Goal: Task Accomplishment & Management: Manage account settings

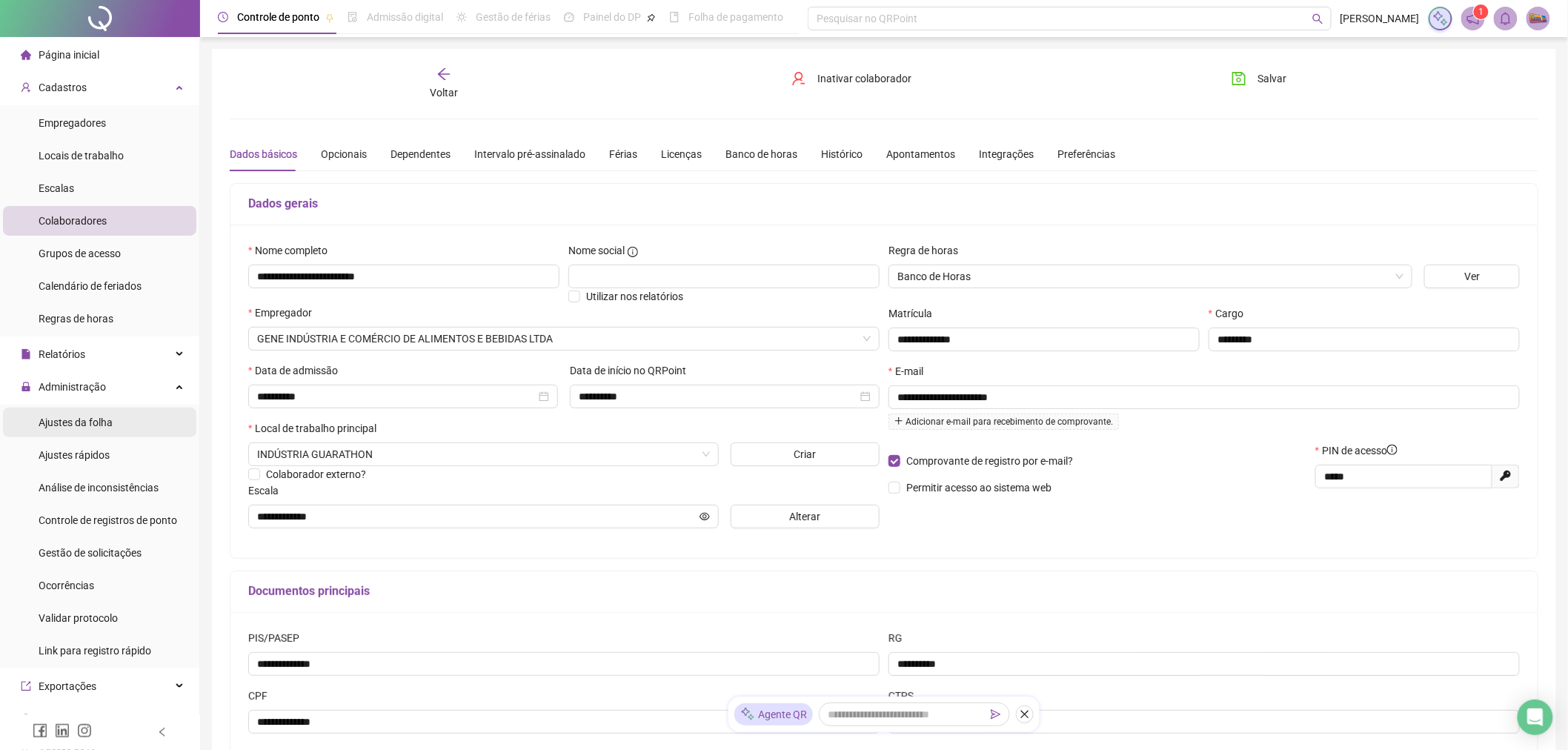
click at [108, 422] on span "Ajustes da folha" at bounding box center [76, 422] width 74 height 12
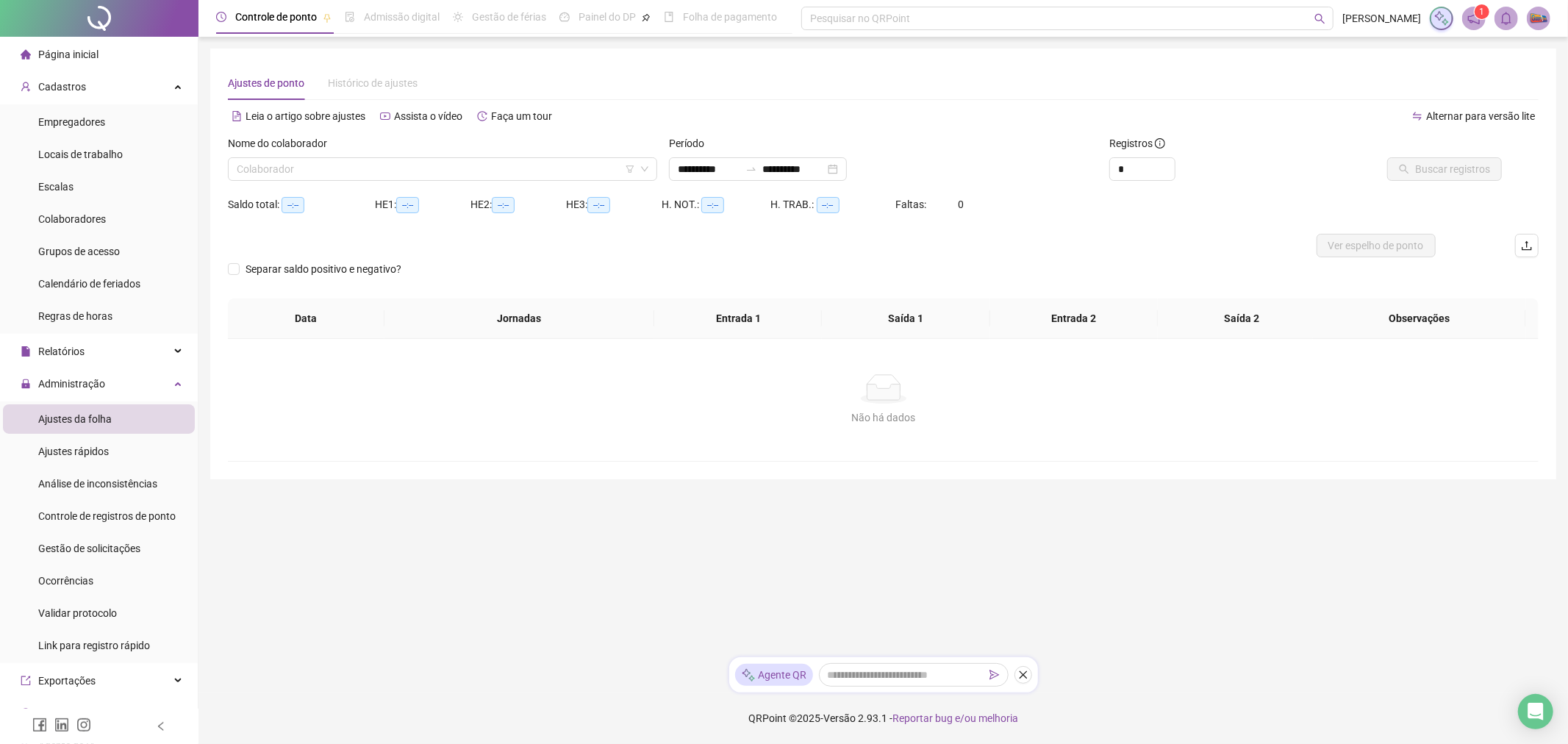
type input "**********"
click at [534, 167] on input "search" at bounding box center [435, 169] width 399 height 22
type input "***"
click at [1467, 166] on span "Buscar registros" at bounding box center [1453, 169] width 75 height 16
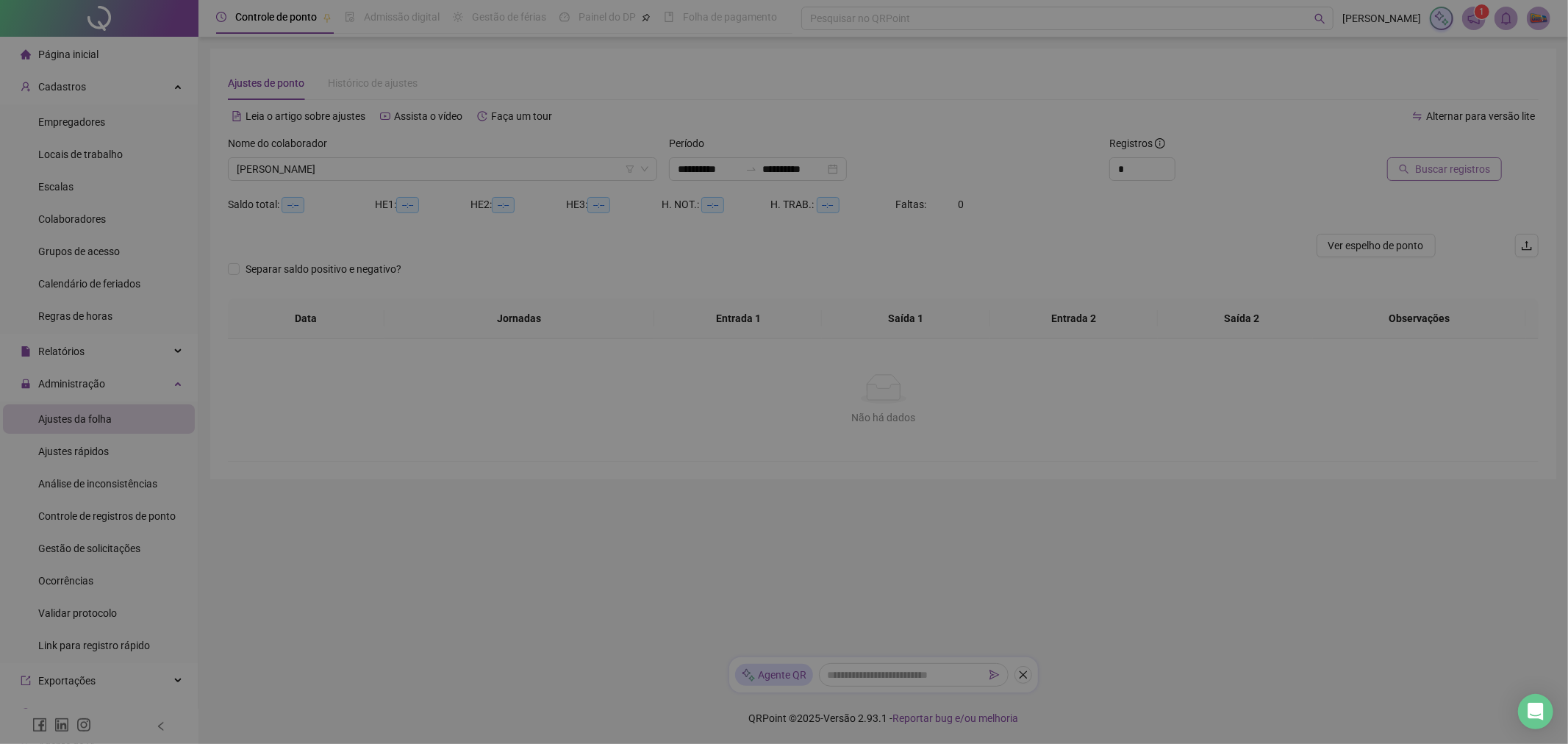
click at [1467, 166] on div "Buscando registros Os registros de ponto estão sendo buscados... OK" at bounding box center [784, 372] width 1568 height 744
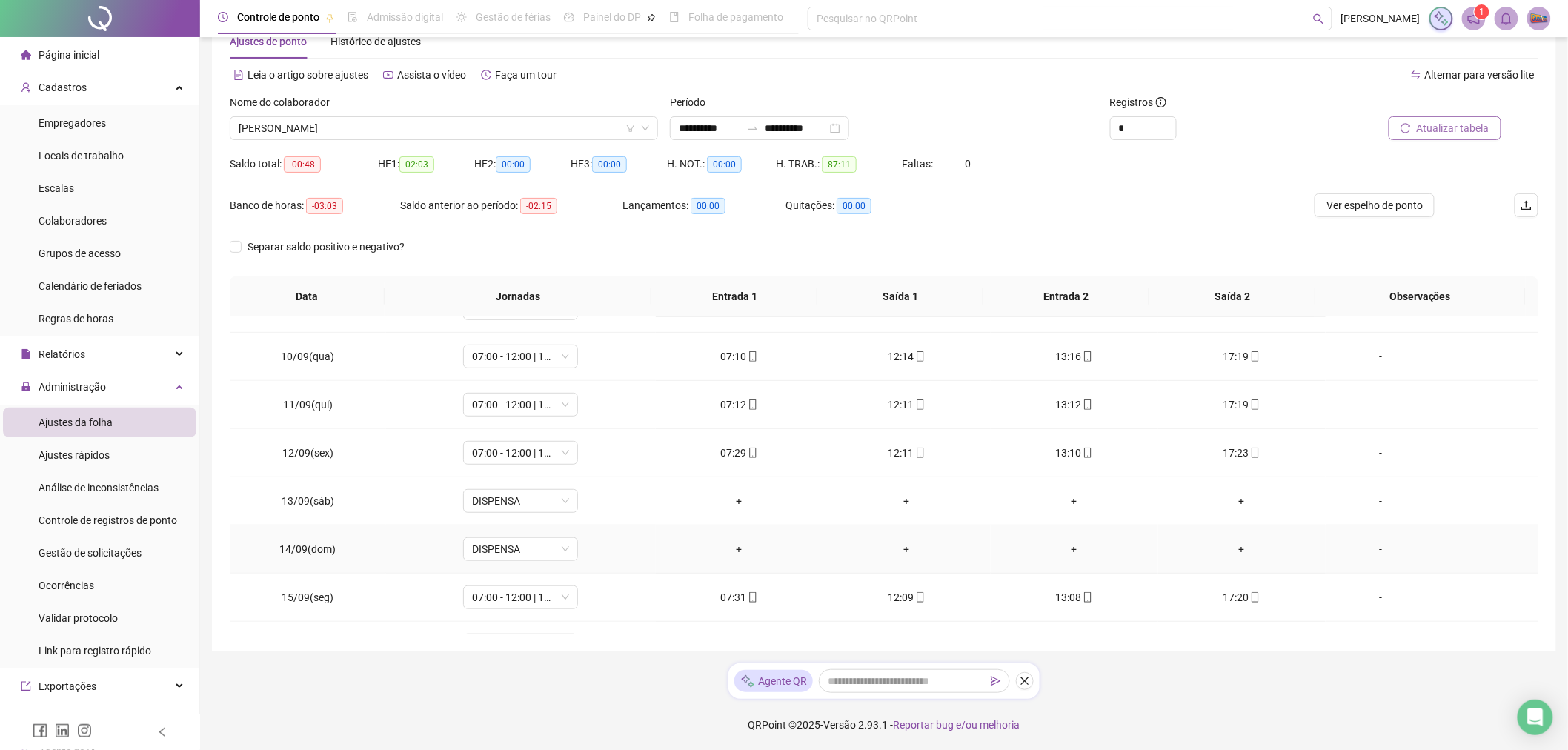
scroll to position [255, 0]
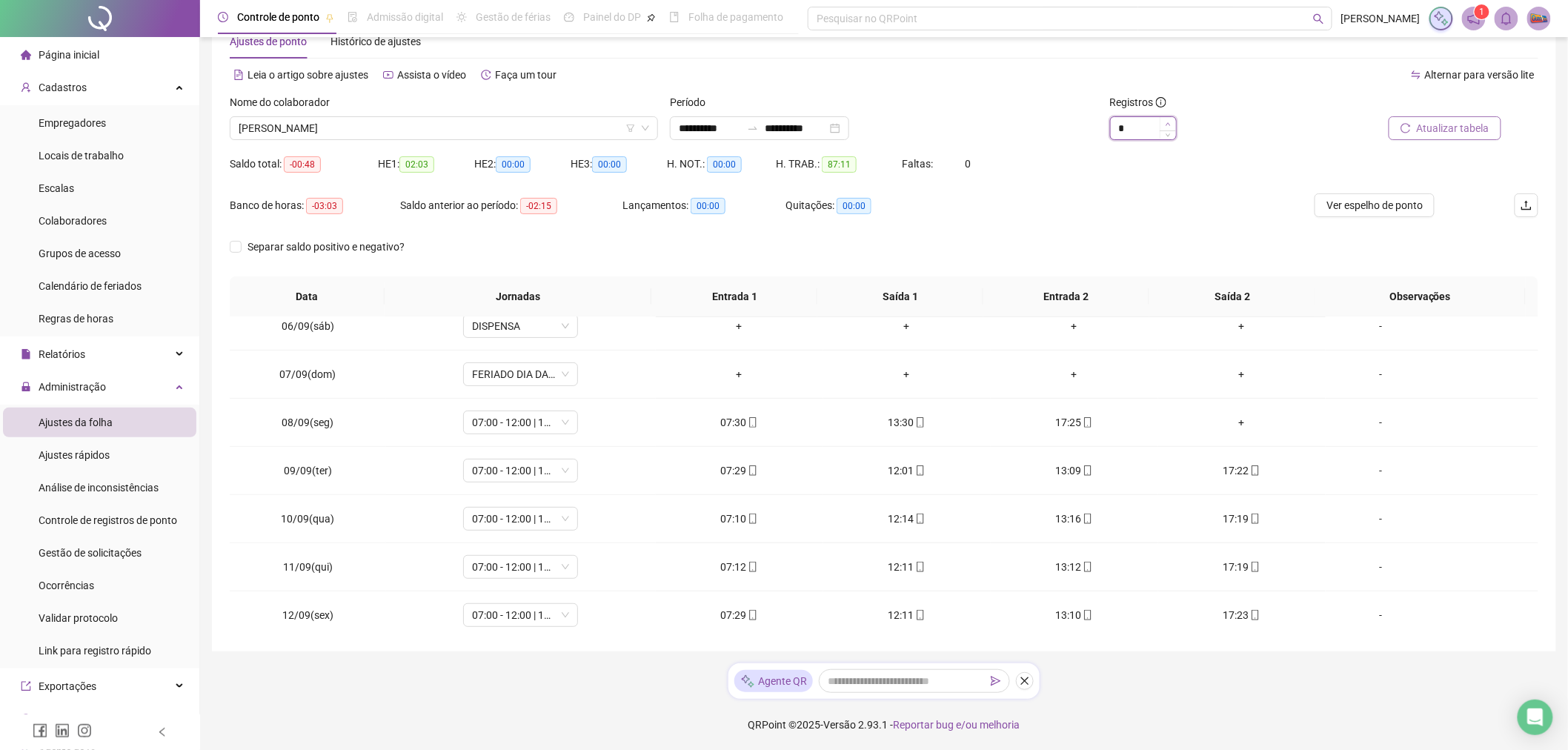
click at [1162, 126] on span "Increase Value" at bounding box center [1168, 124] width 16 height 13
type input "*"
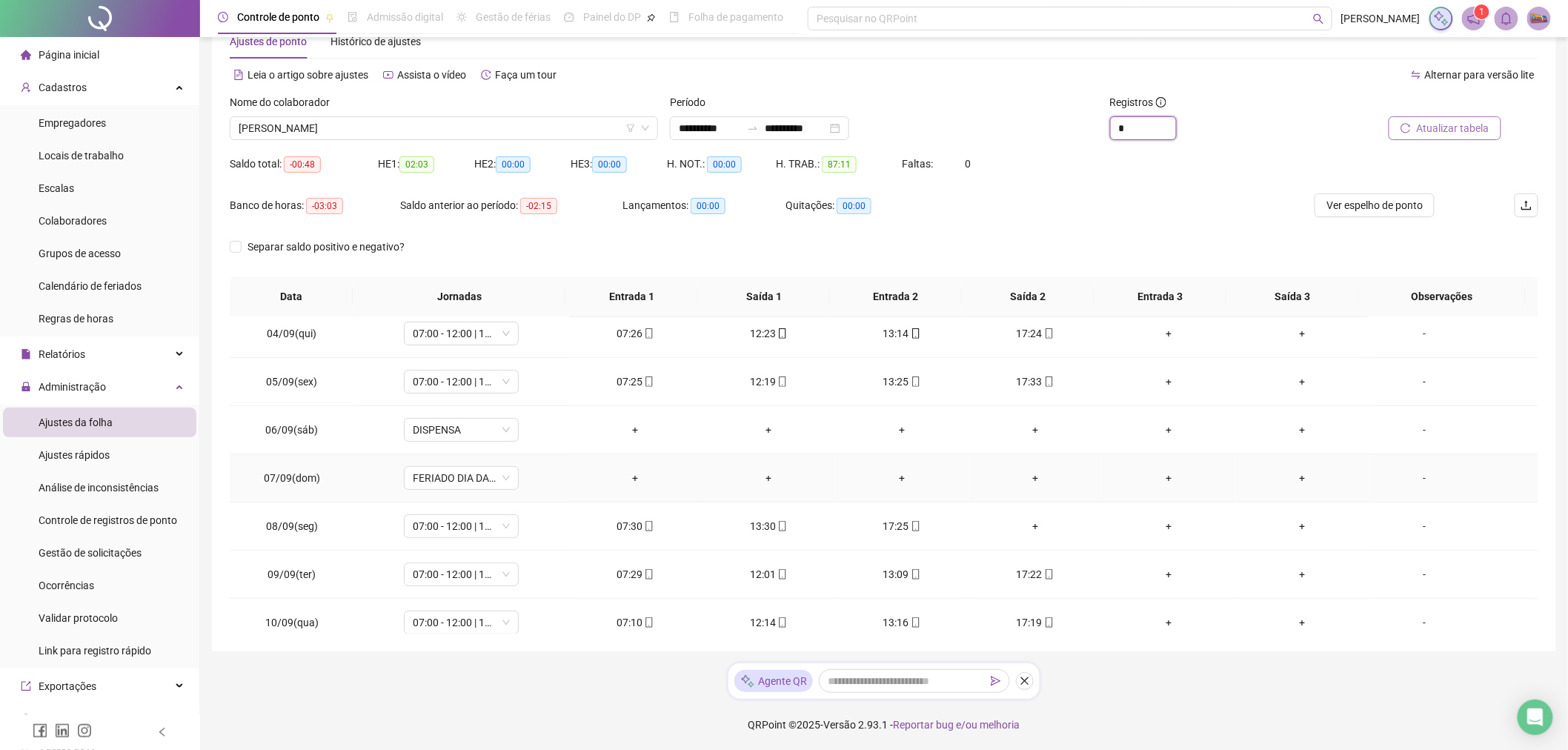
scroll to position [164, 0]
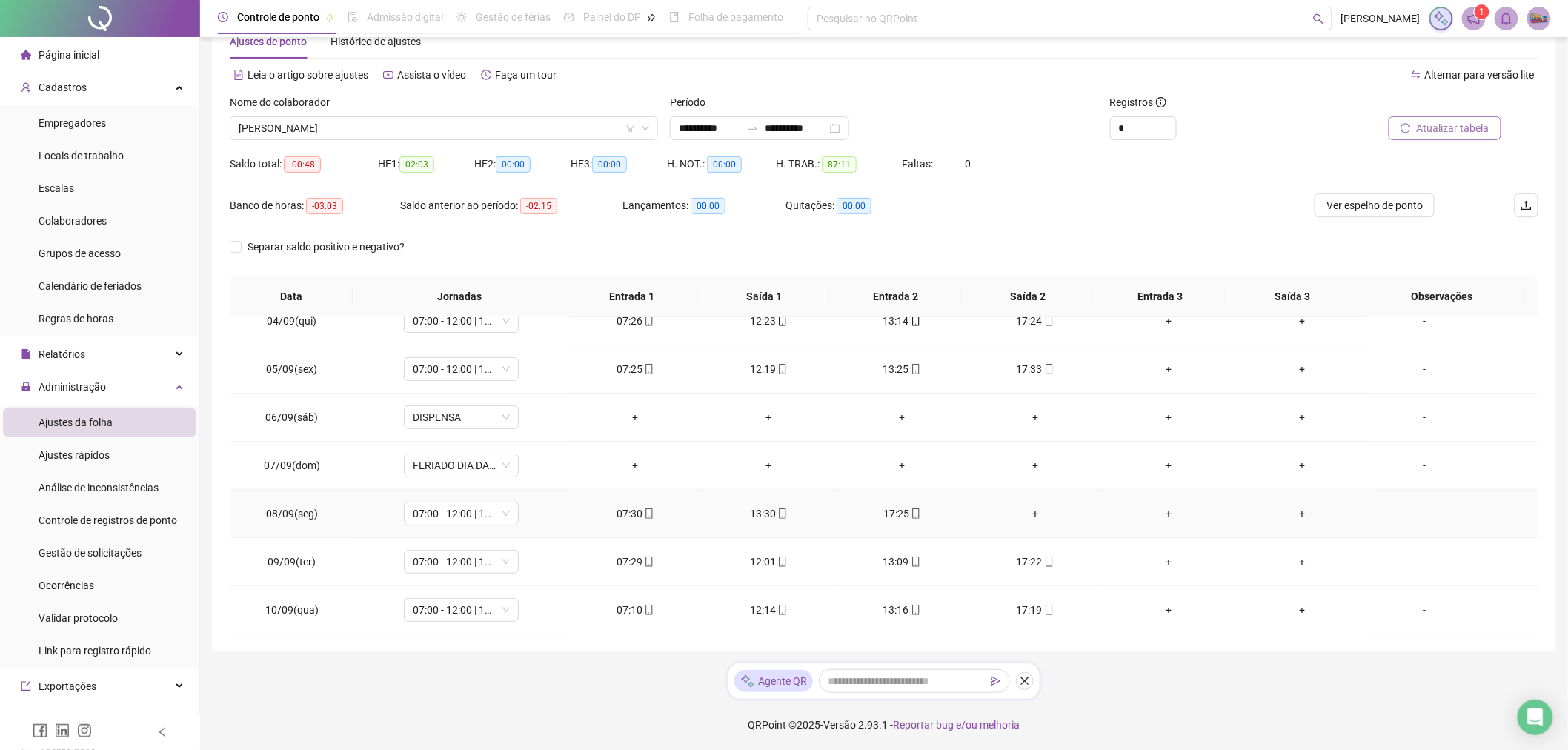
click at [282, 508] on span "08/09(seg)" at bounding box center [292, 514] width 52 height 12
click at [776, 520] on span at bounding box center [782, 514] width 12 height 12
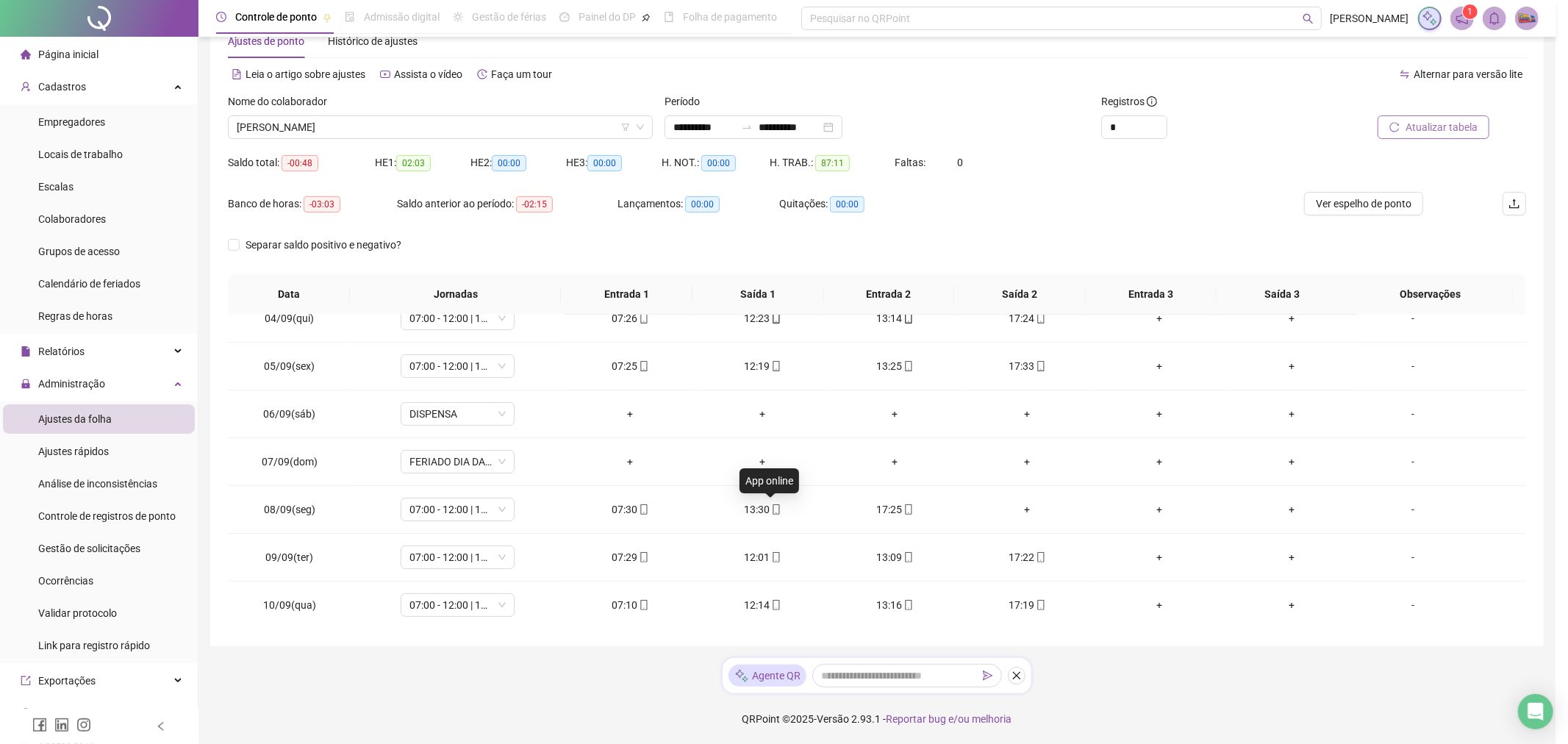
type input "**********"
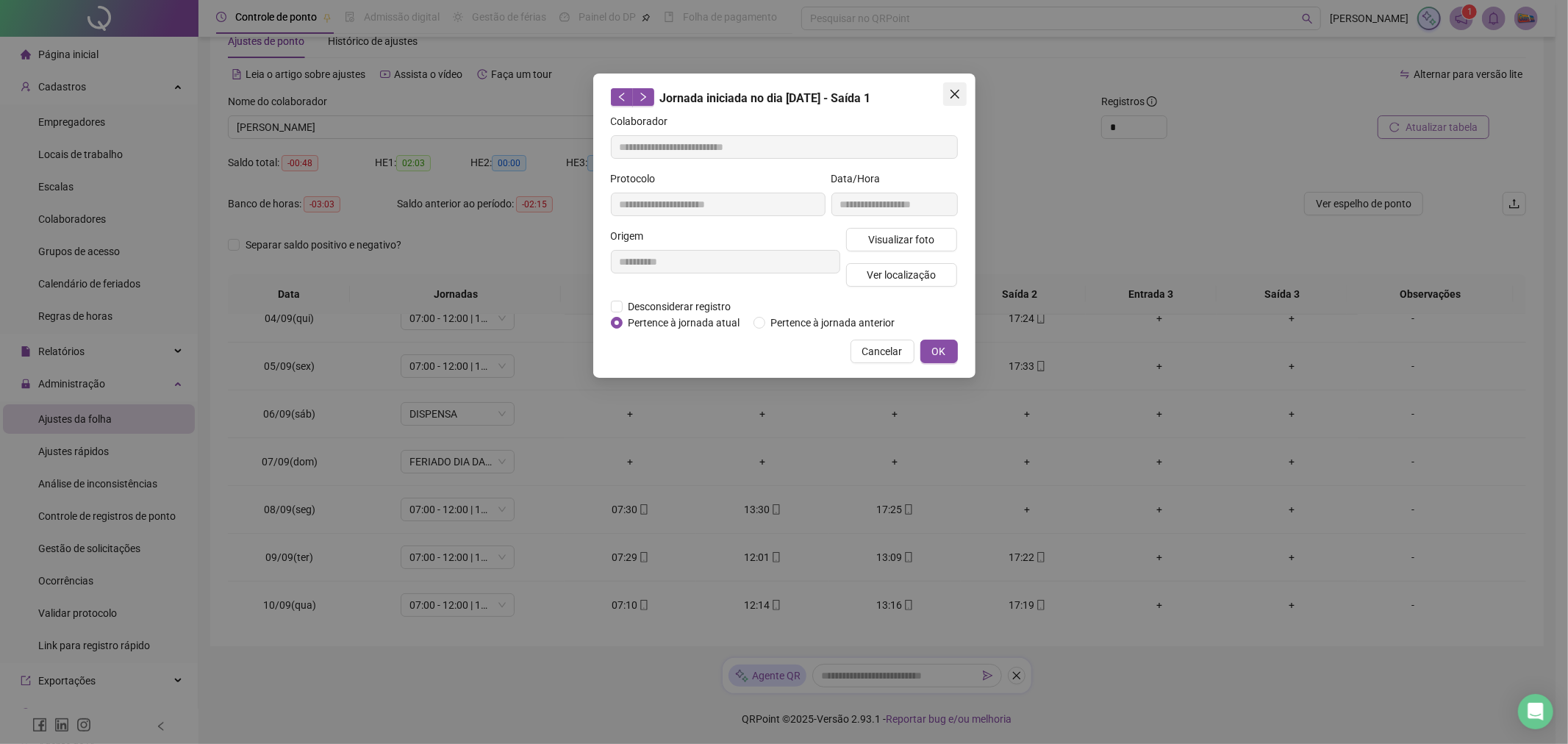
click at [956, 96] on icon "close" at bounding box center [954, 94] width 9 height 9
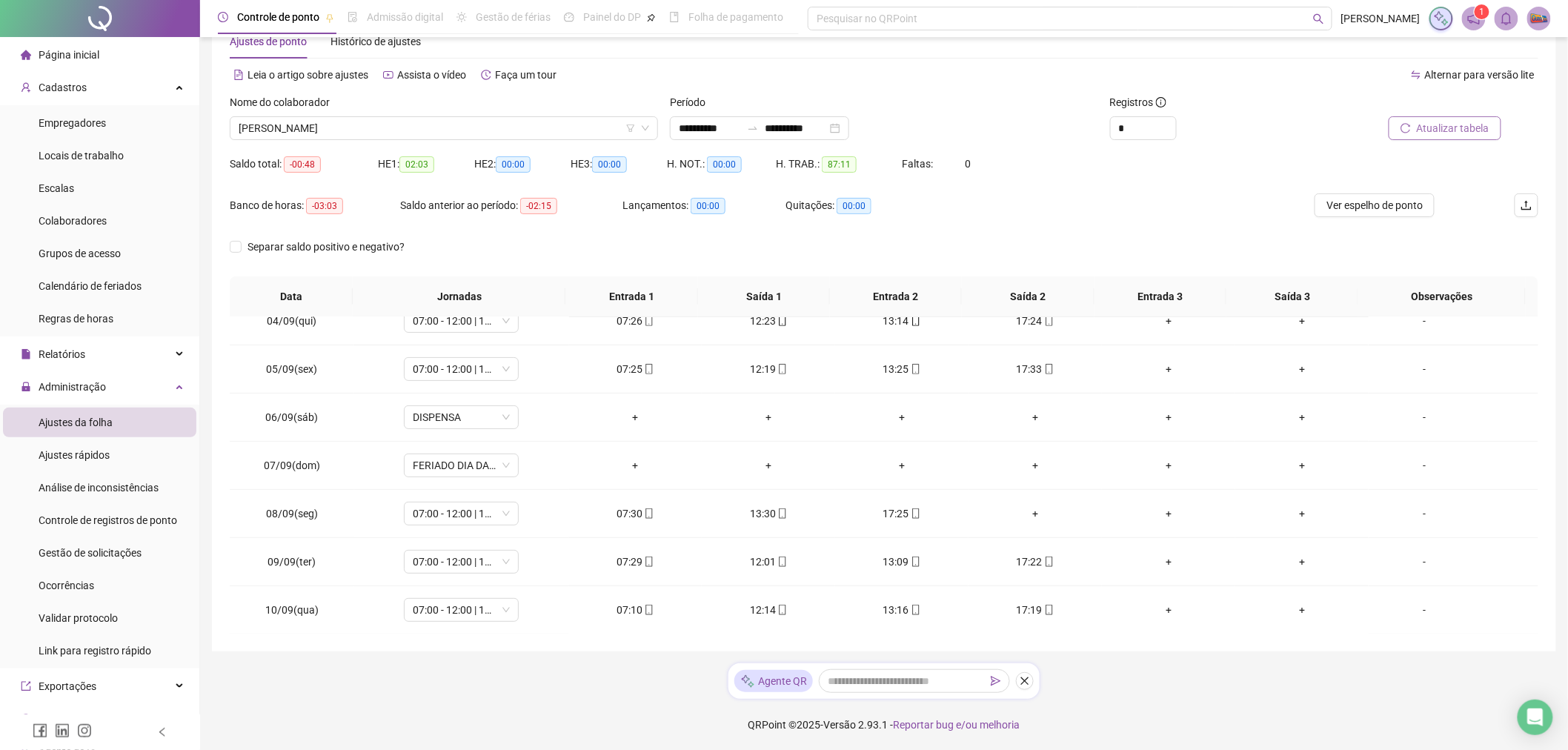
click at [1221, 165] on div "Saldo total: -00:48 HE 1: 02:03 HE 2: 00:00 HE 3: 00:00 H. NOT.: 00:00 H. TRAB.…" at bounding box center [884, 172] width 1308 height 41
click at [122, 547] on span "Gestão de solicitações" at bounding box center [90, 553] width 103 height 12
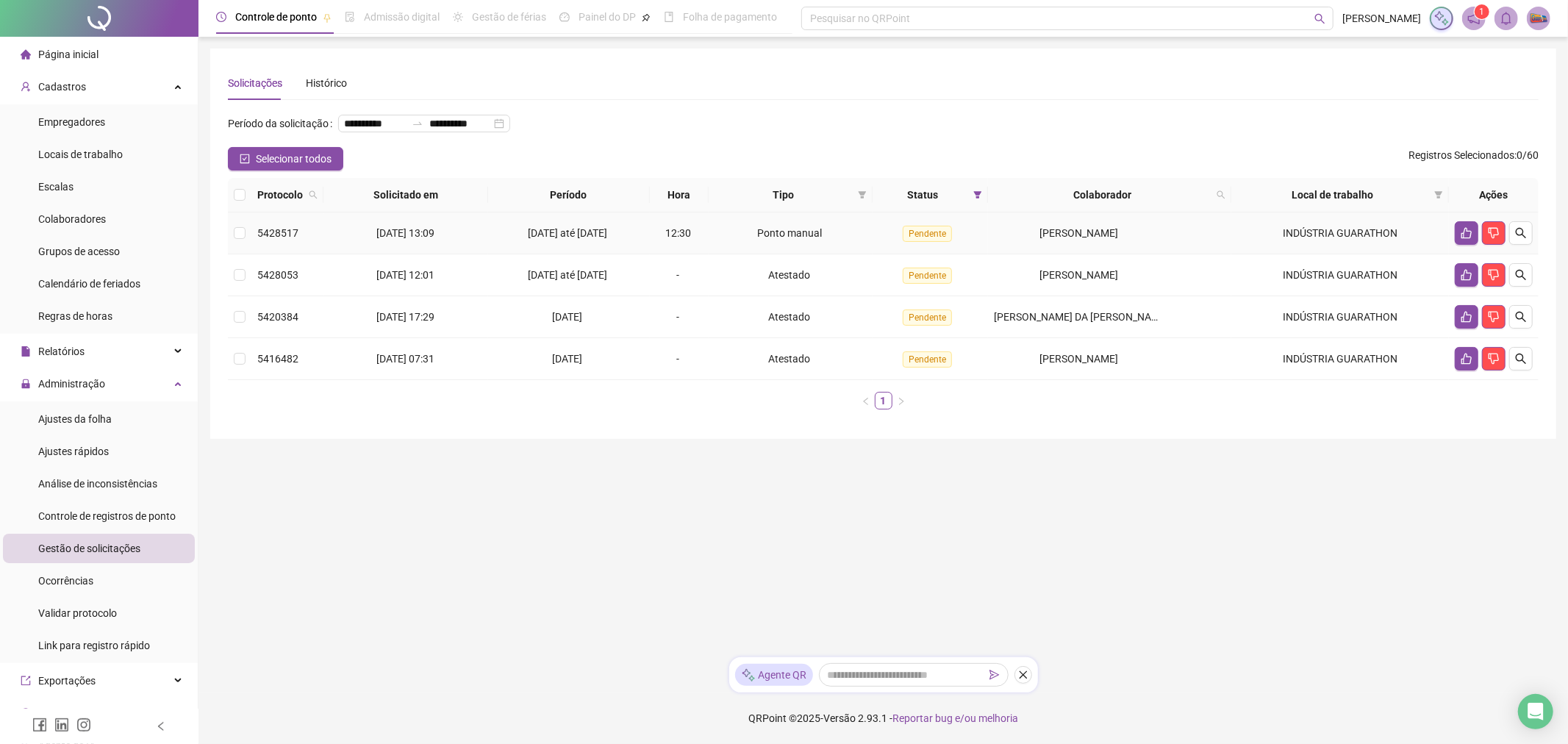
click at [598, 235] on span "[DATE] até [DATE]" at bounding box center [568, 233] width 79 height 12
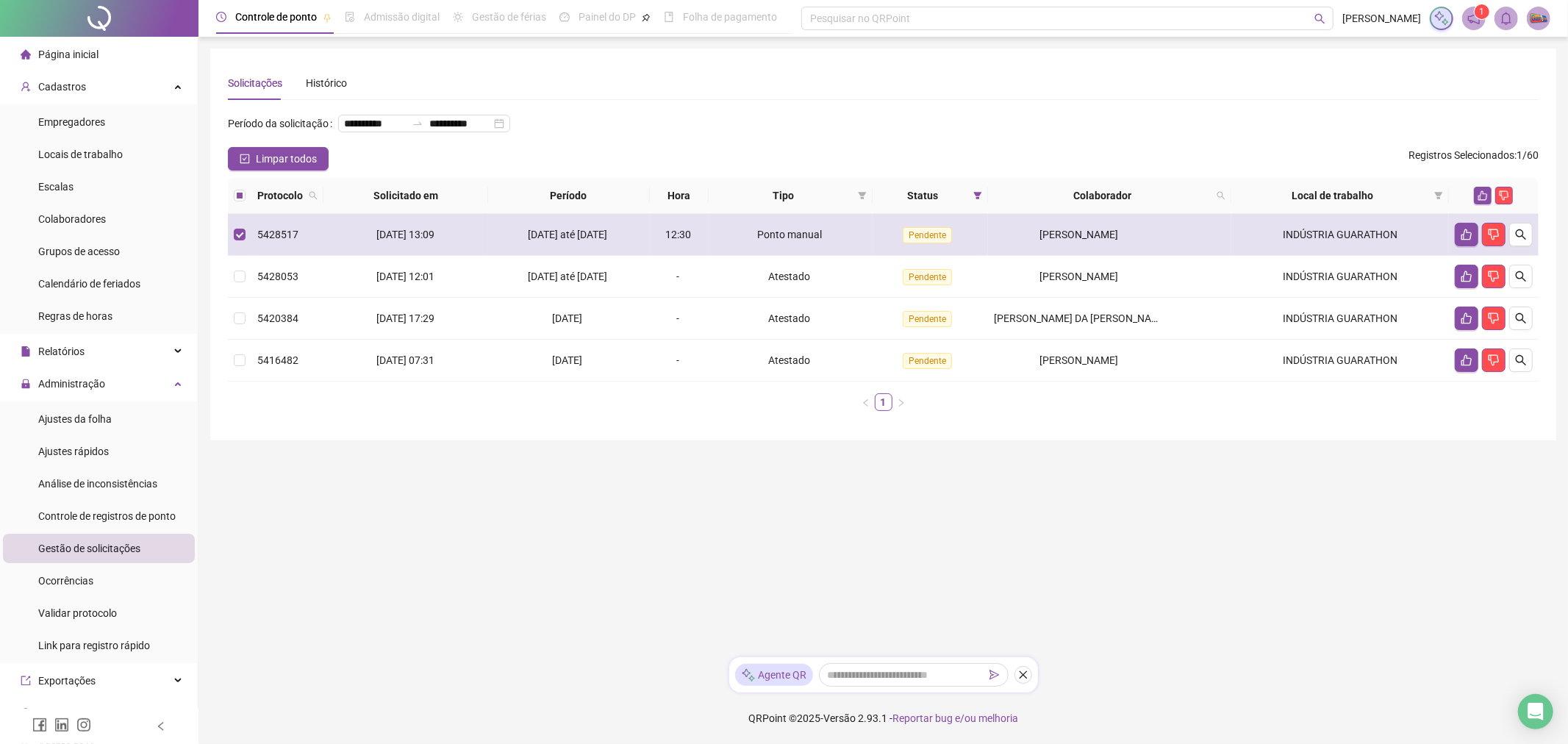
click at [598, 235] on span "[DATE] até [DATE]" at bounding box center [568, 235] width 79 height 12
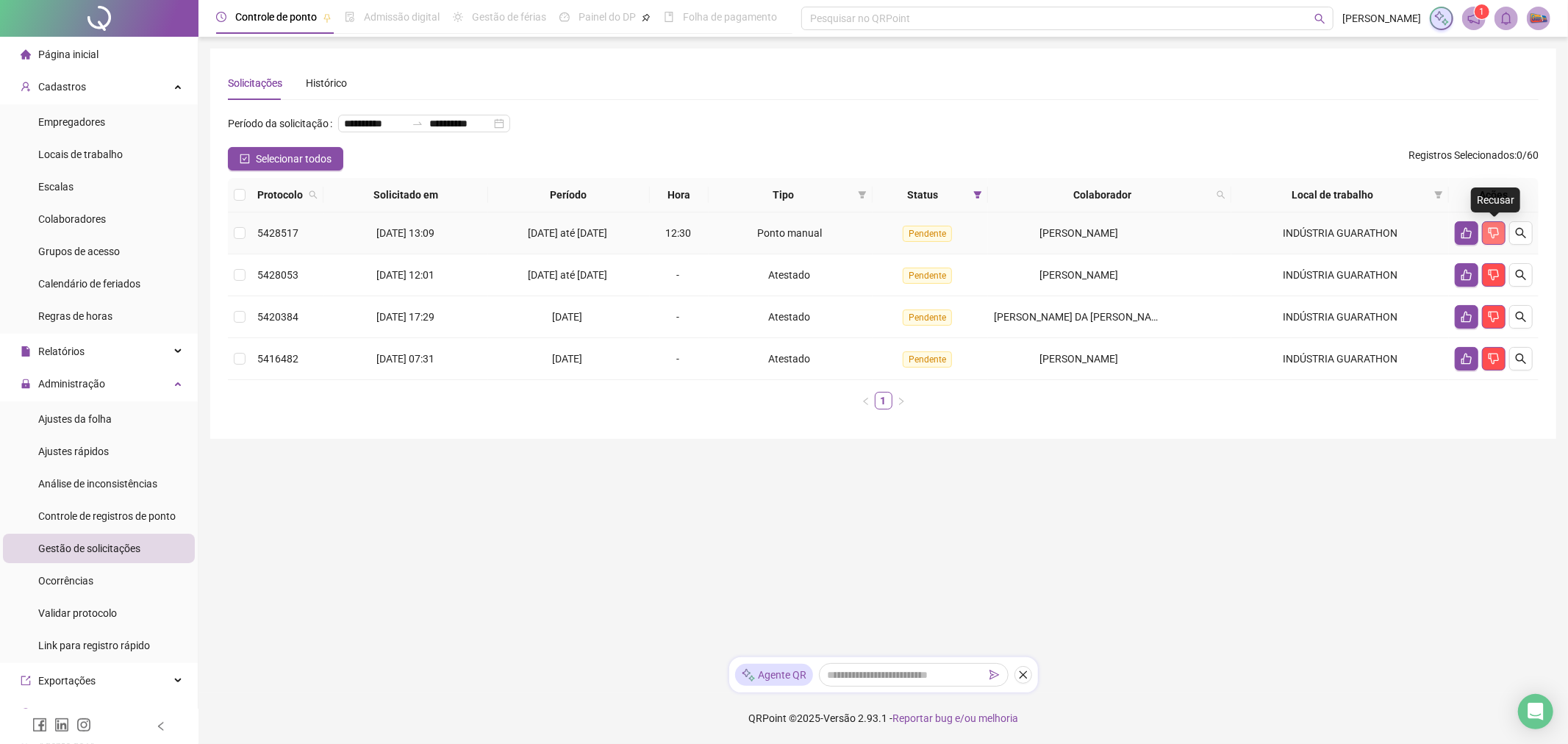
click at [1498, 233] on icon "dislike" at bounding box center [1494, 233] width 12 height 12
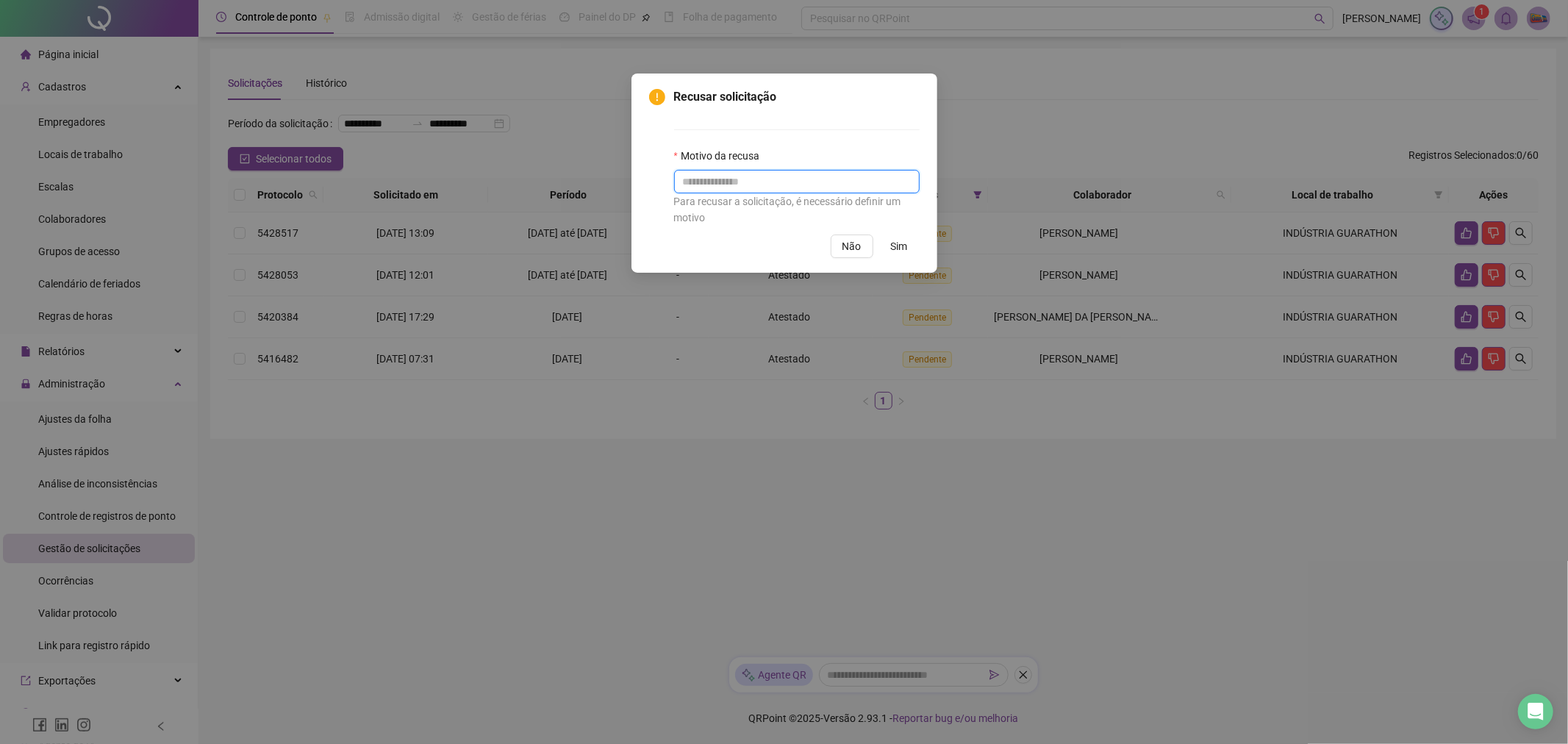
click at [743, 178] on input "text" at bounding box center [797, 181] width 246 height 23
type input "******"
click at [884, 237] on button "Sim" at bounding box center [899, 247] width 40 height 23
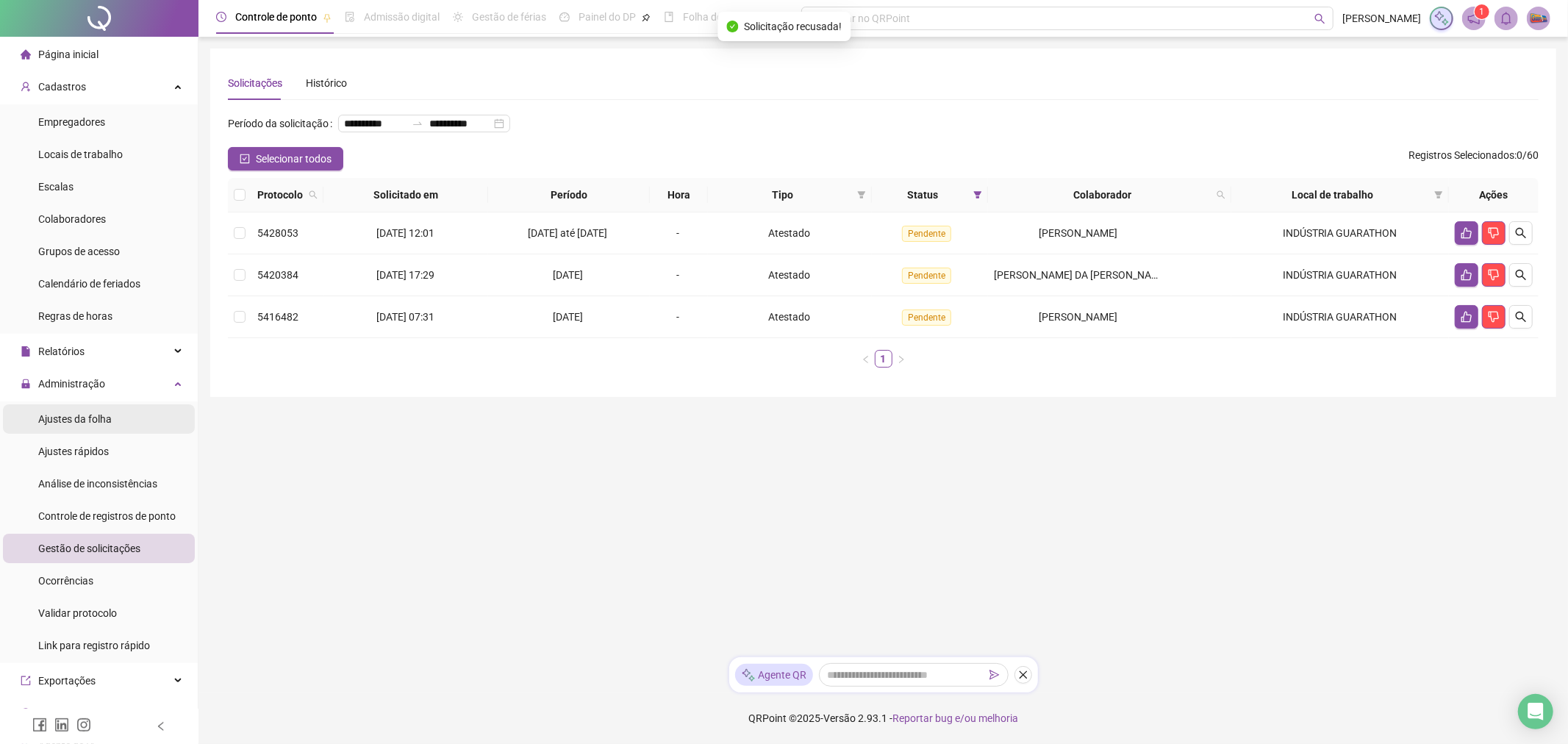
click at [115, 412] on li "Ajustes da folha" at bounding box center [99, 419] width 192 height 29
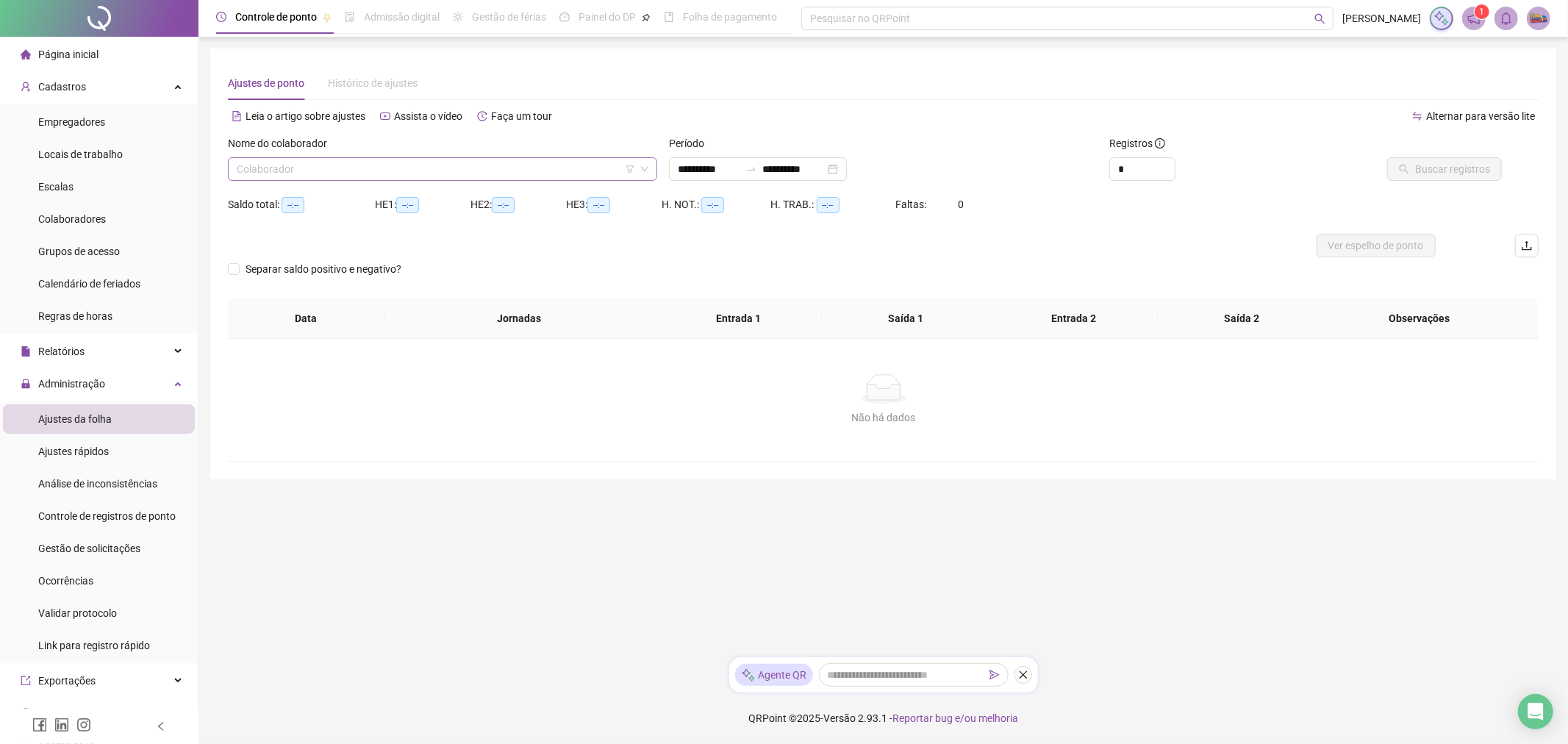
type input "**********"
click at [512, 170] on input "search" at bounding box center [435, 169] width 399 height 22
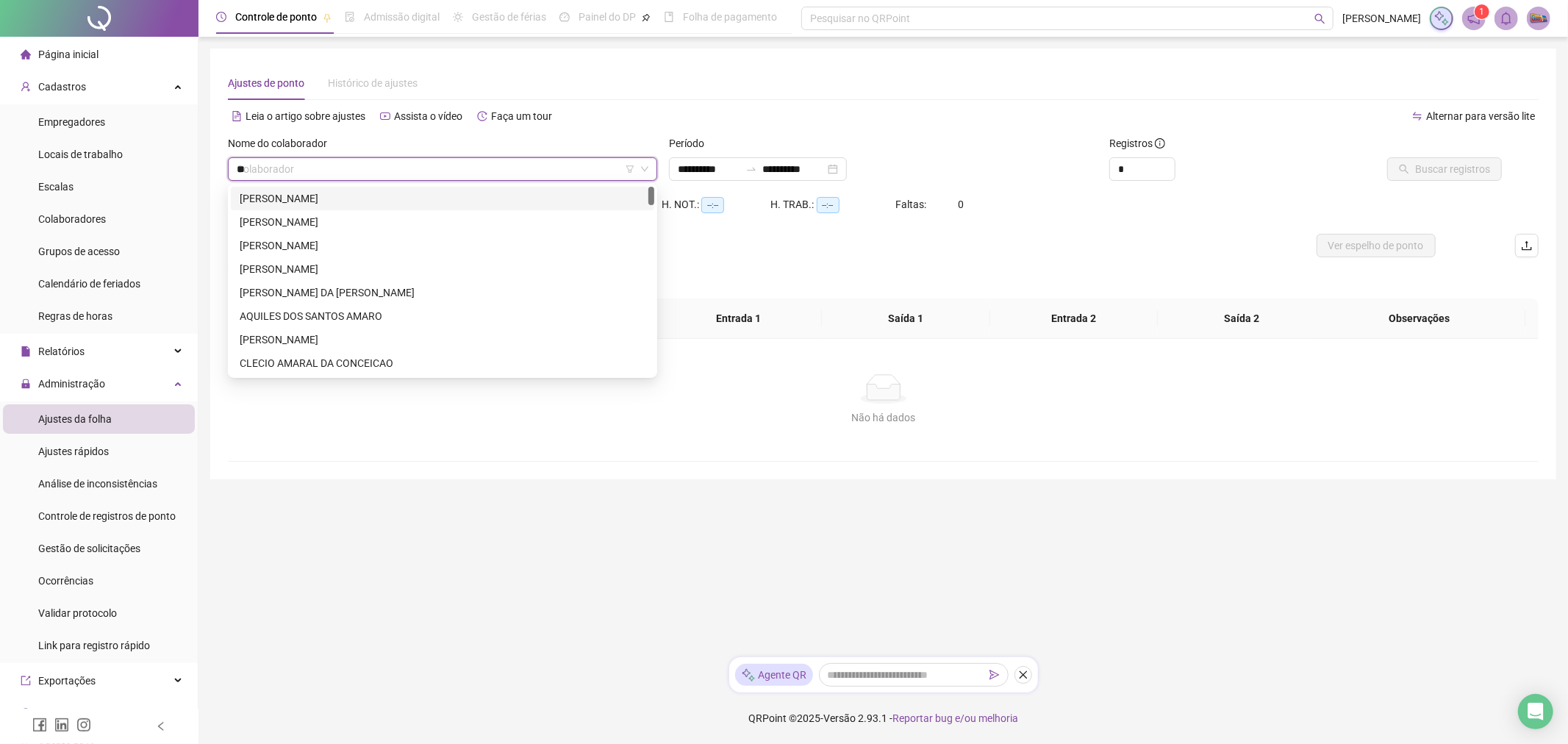
type input "***"
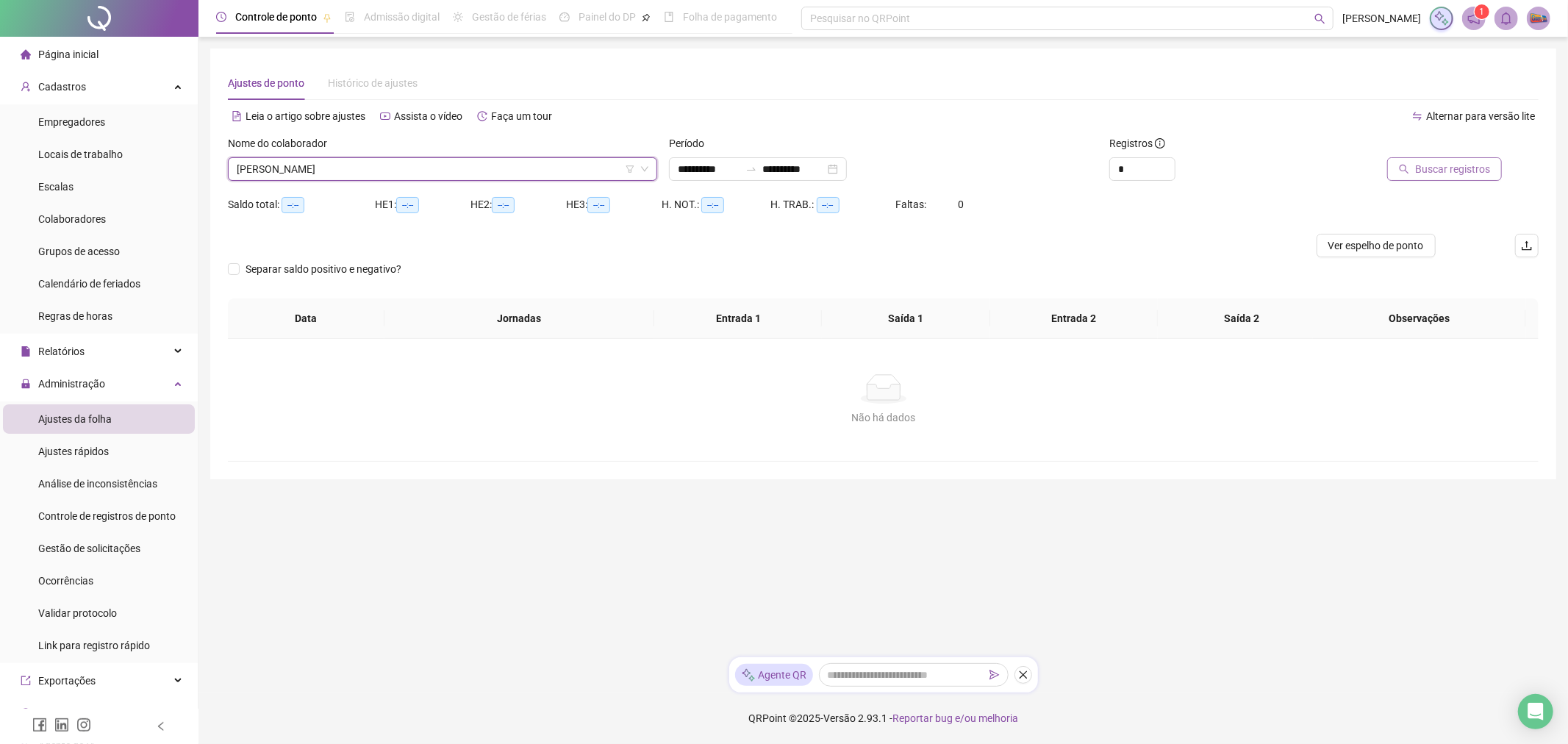
click at [1457, 169] on span "Buscar registros" at bounding box center [1453, 169] width 75 height 16
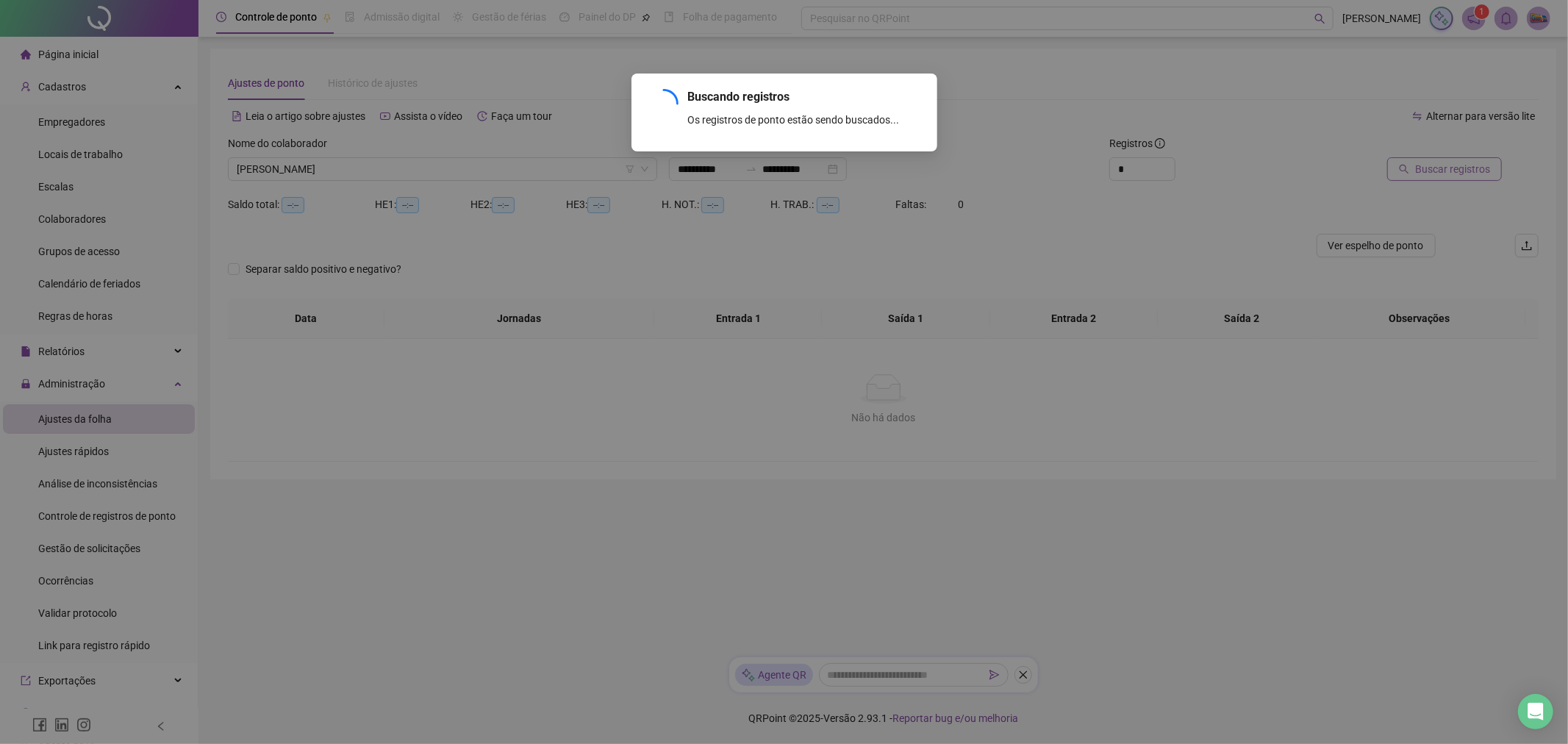
click at [1457, 169] on div "Buscando registros Os registros de ponto estão sendo buscados... OK" at bounding box center [784, 372] width 1568 height 744
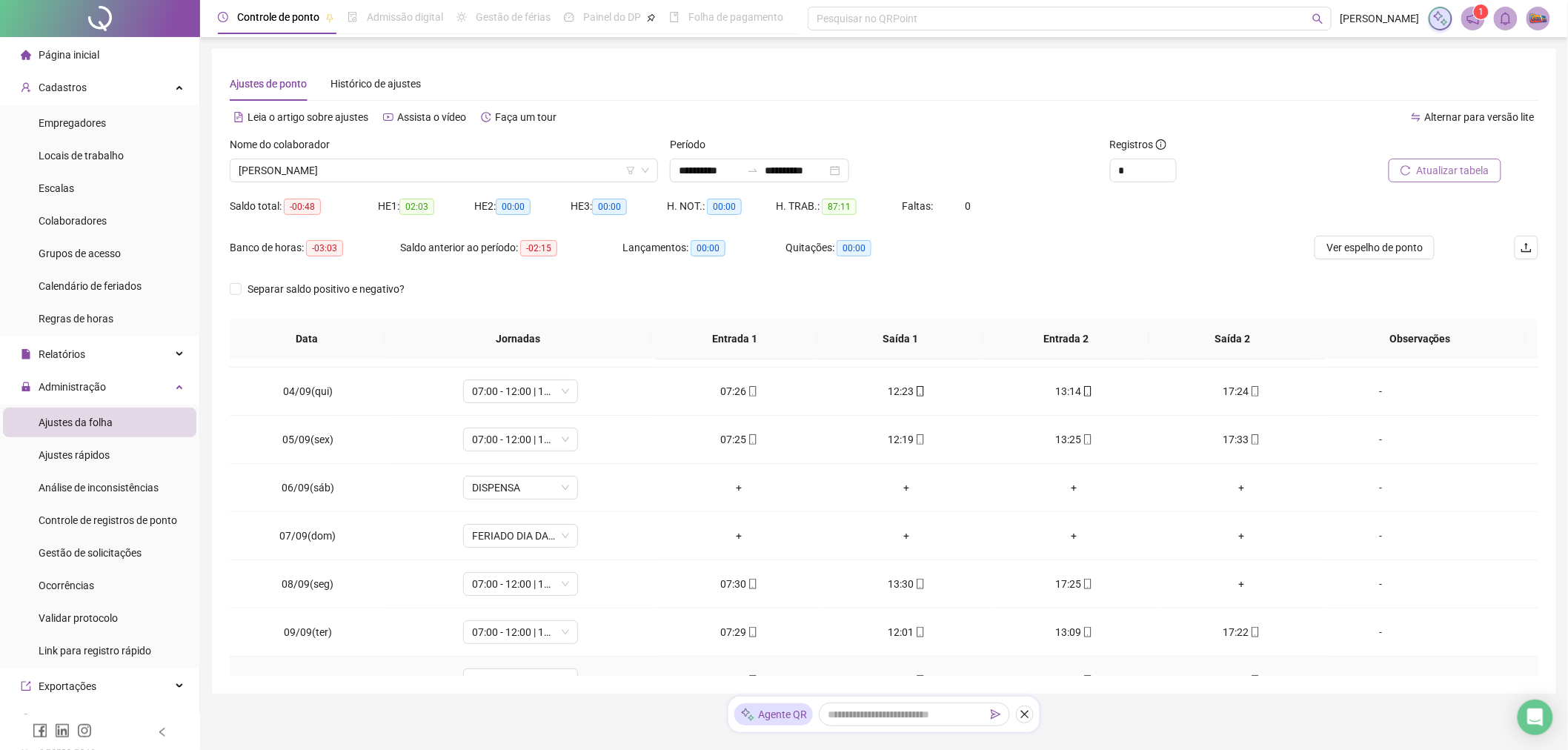
scroll to position [91, 0]
click at [1240, 629] on div "+" at bounding box center [1242, 629] width 144 height 16
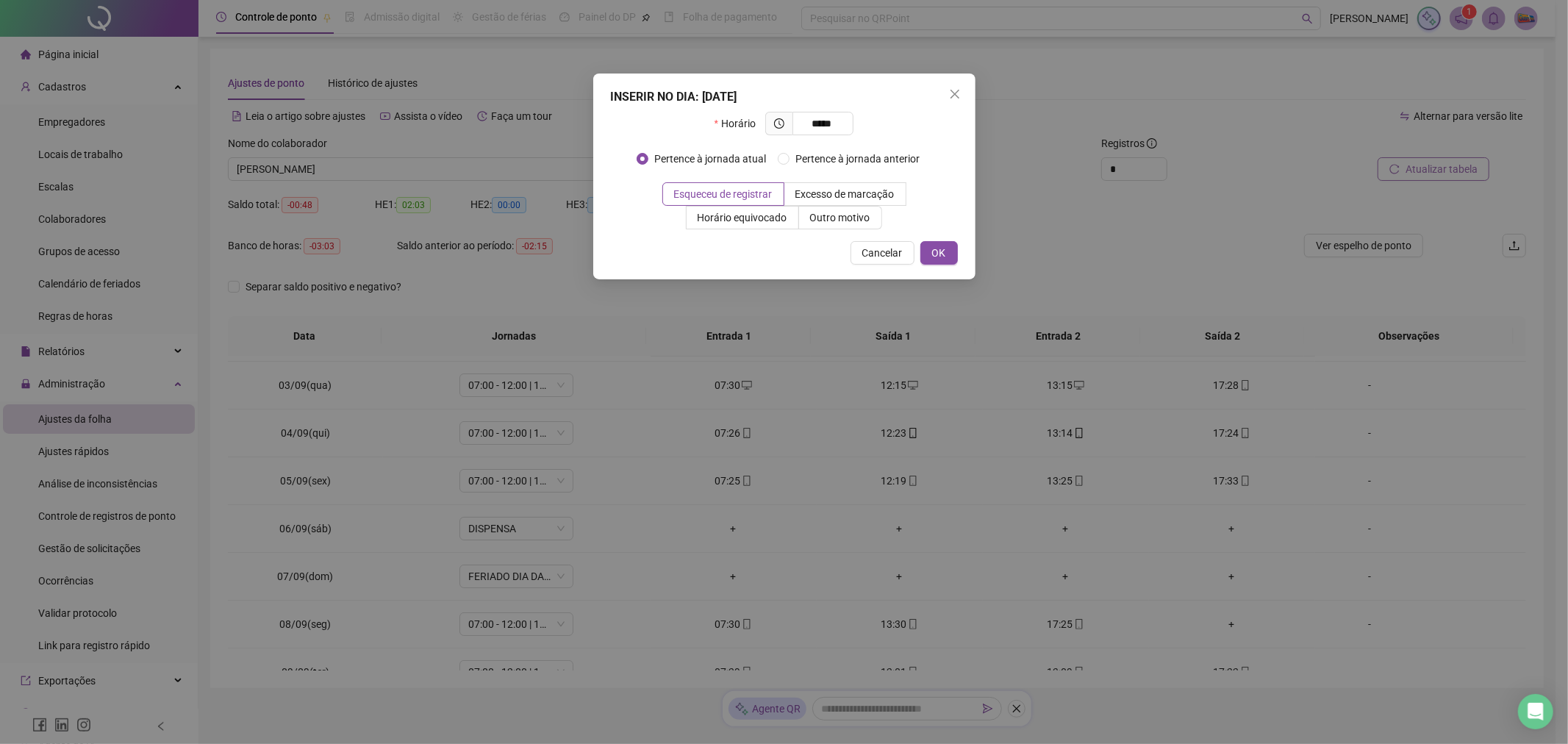
type input "*****"
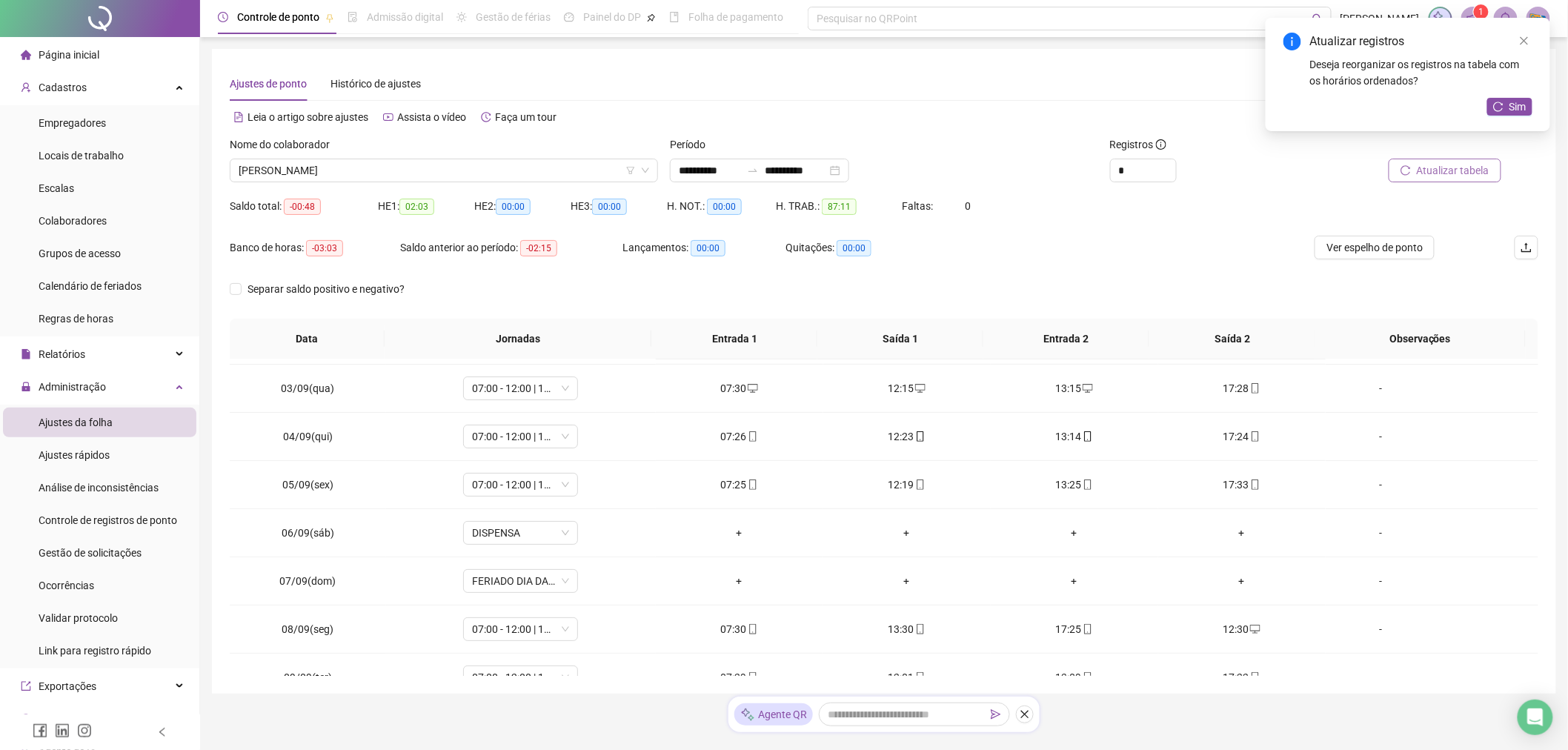
click at [1482, 174] on span "Atualizar tabela" at bounding box center [1453, 170] width 72 height 16
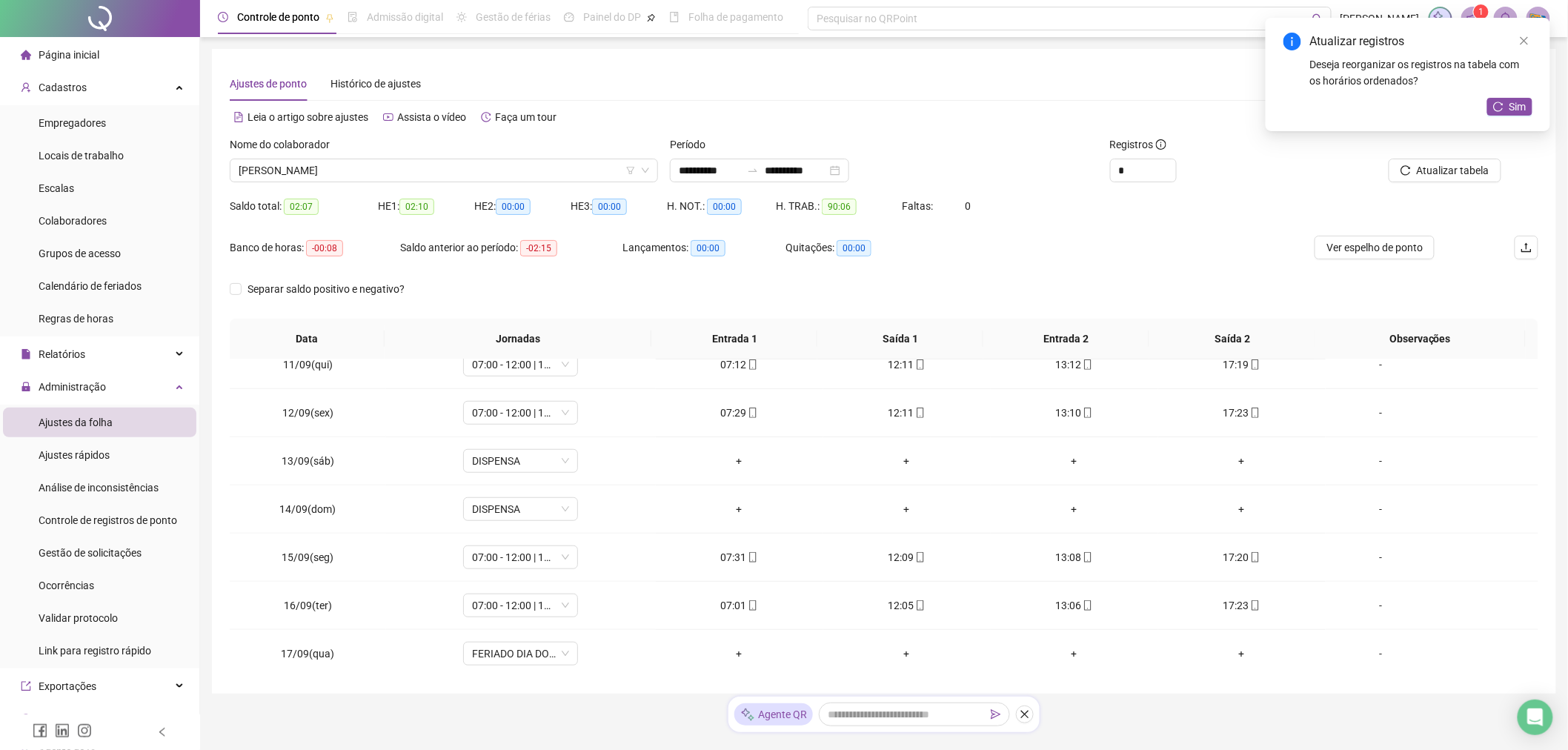
scroll to position [502, 0]
click at [1515, 104] on span "Sim" at bounding box center [1518, 106] width 17 height 16
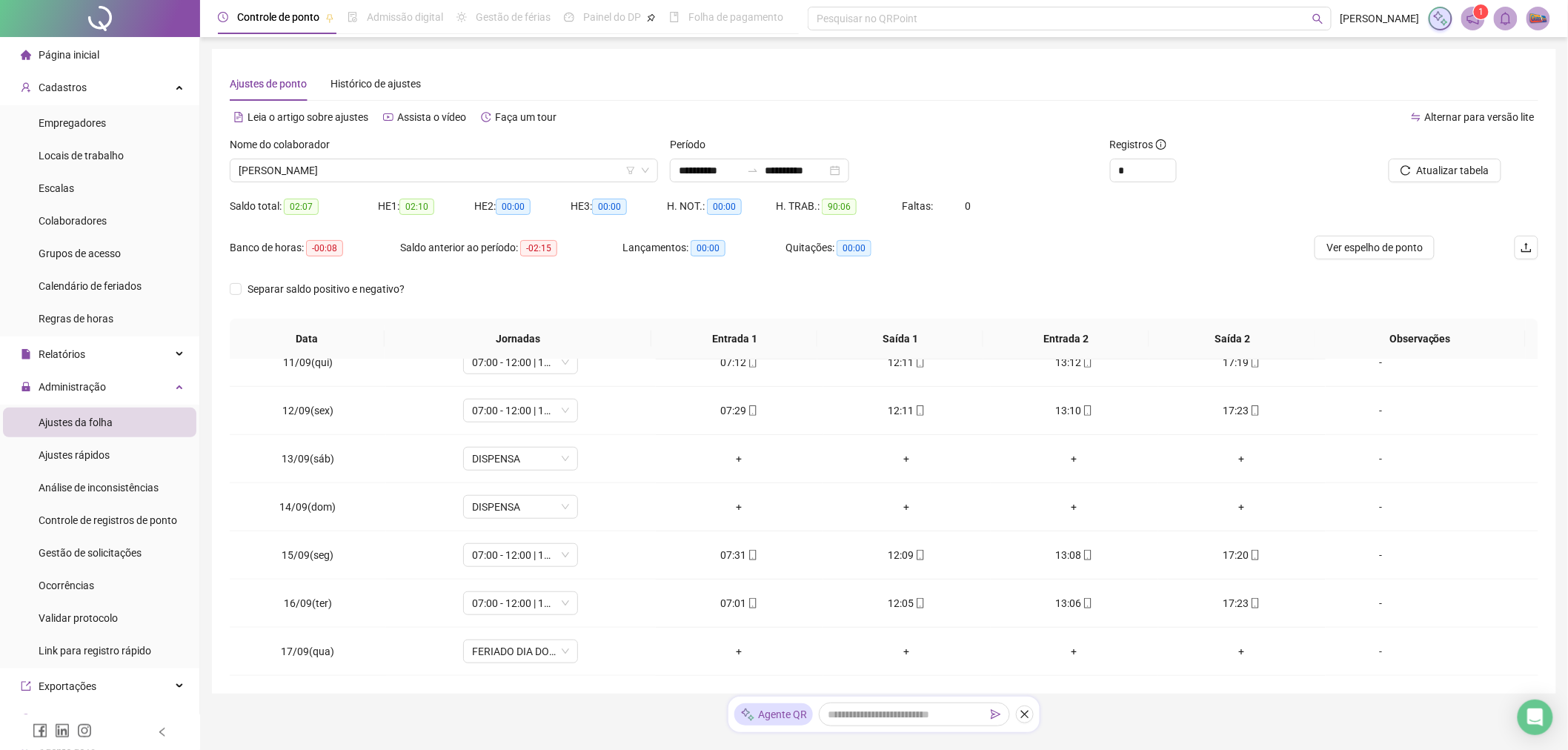
click at [99, 62] on li "Página inicial" at bounding box center [100, 55] width 194 height 29
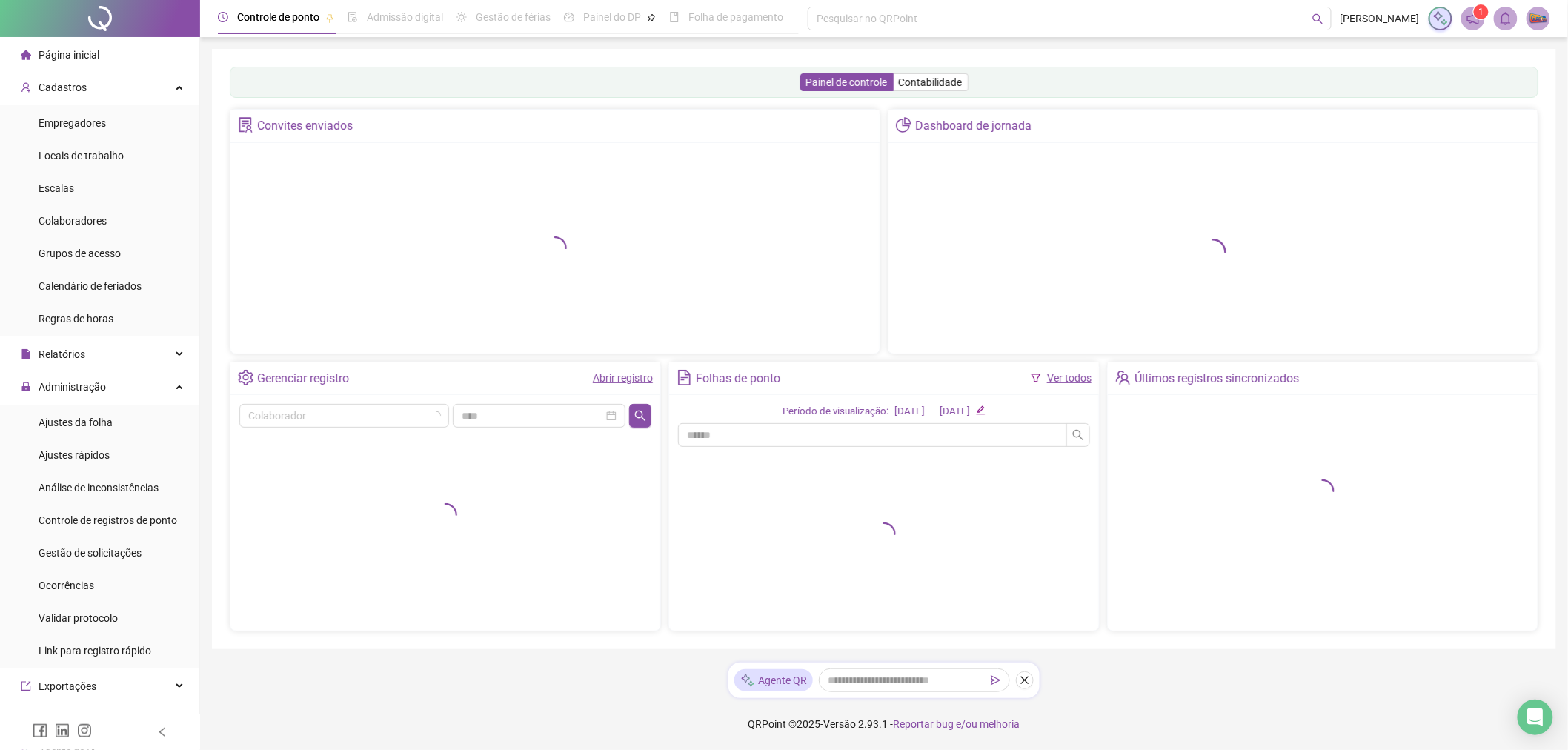
click at [99, 62] on li "Página inicial" at bounding box center [100, 55] width 194 height 29
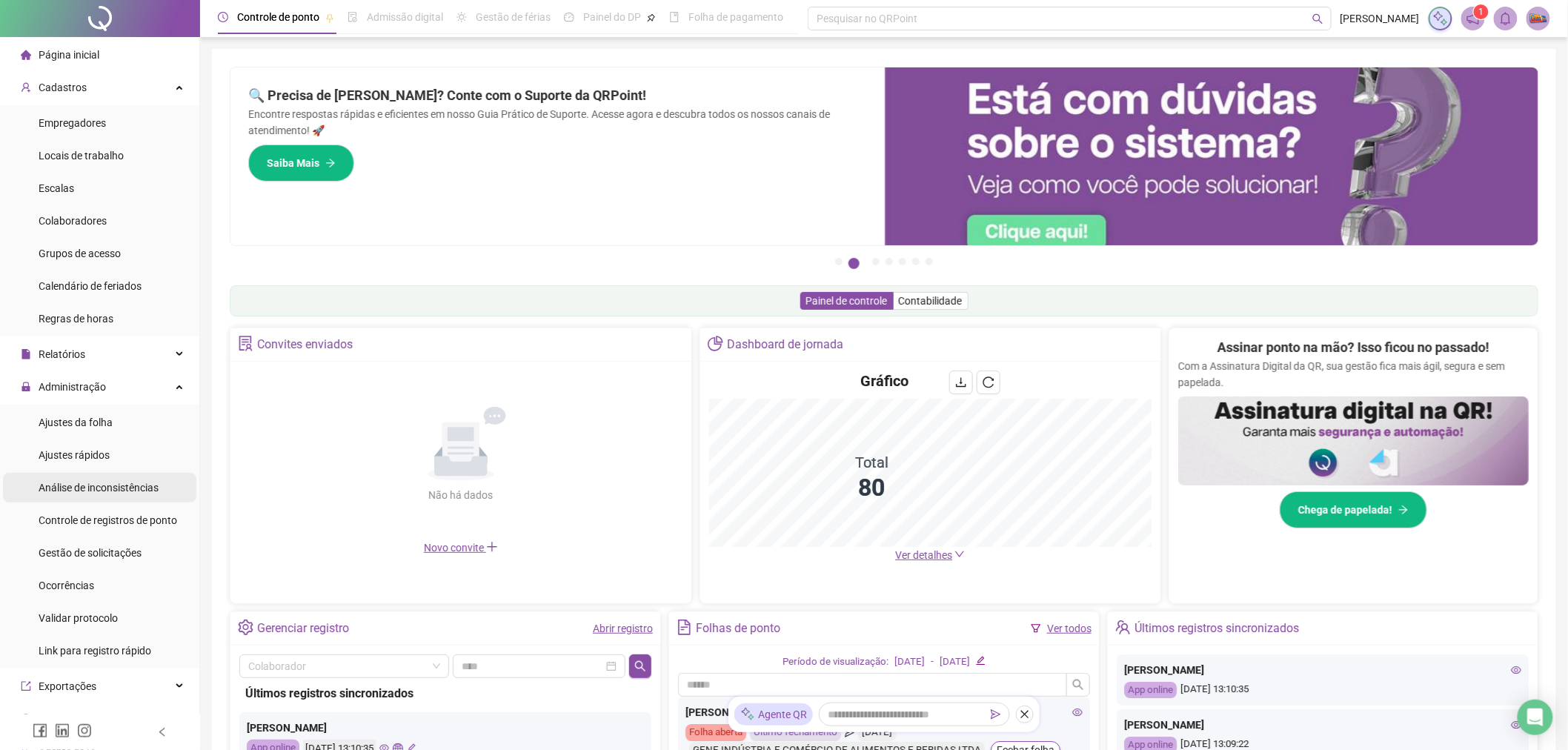
click at [113, 496] on div "Análise de inconsistências" at bounding box center [99, 487] width 120 height 29
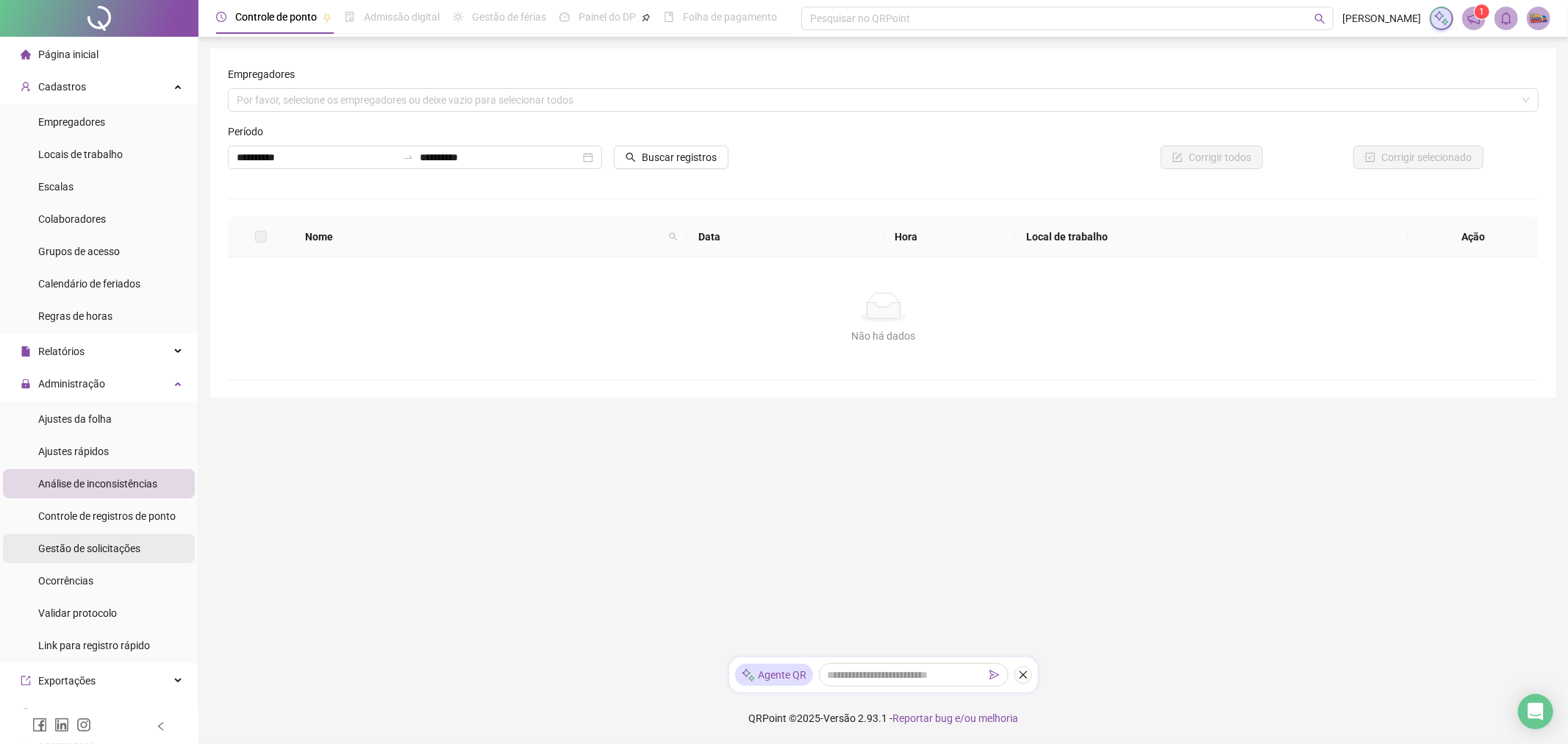
click at [110, 543] on span "Gestão de solicitações" at bounding box center [89, 548] width 102 height 12
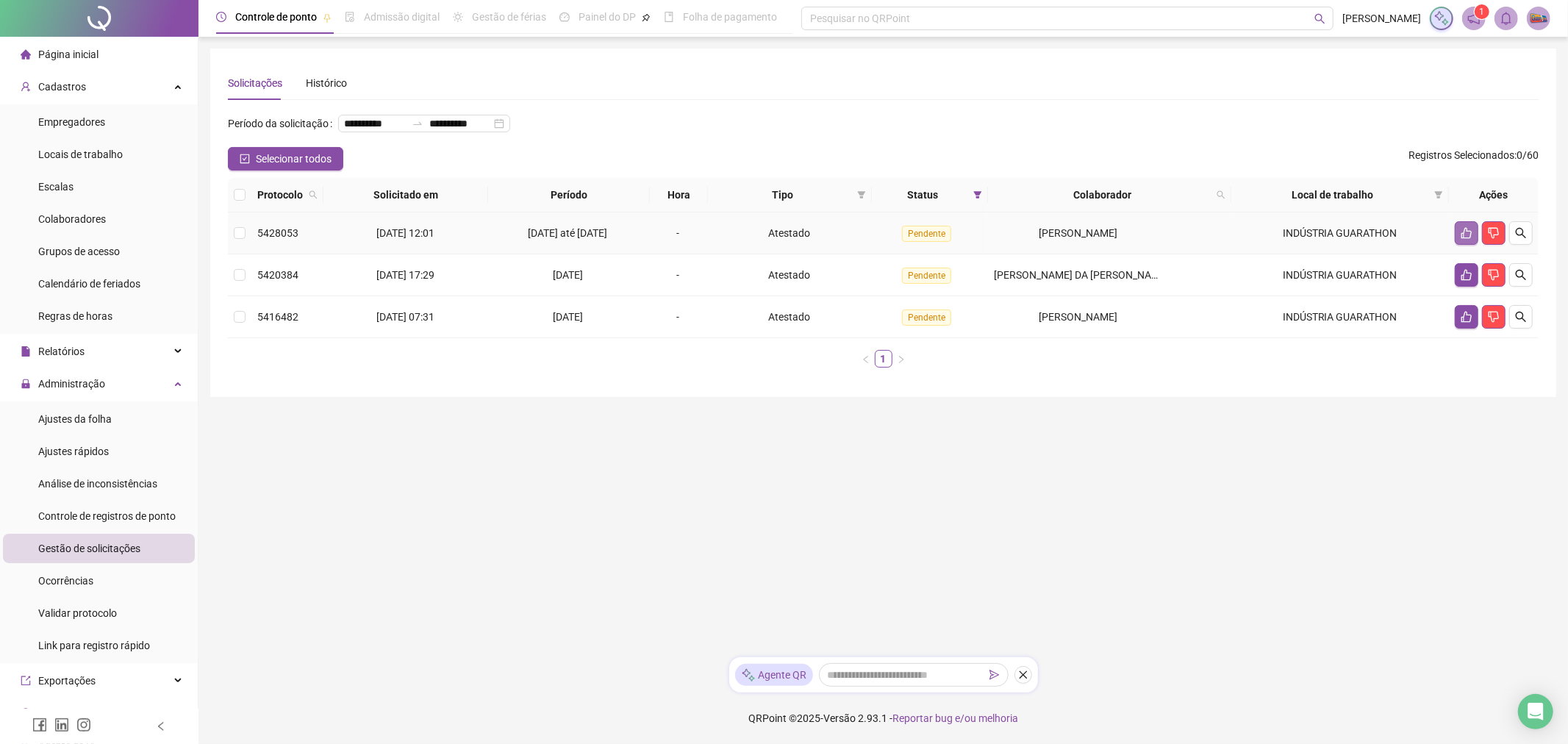
click at [1469, 241] on button "button" at bounding box center [1467, 233] width 23 height 23
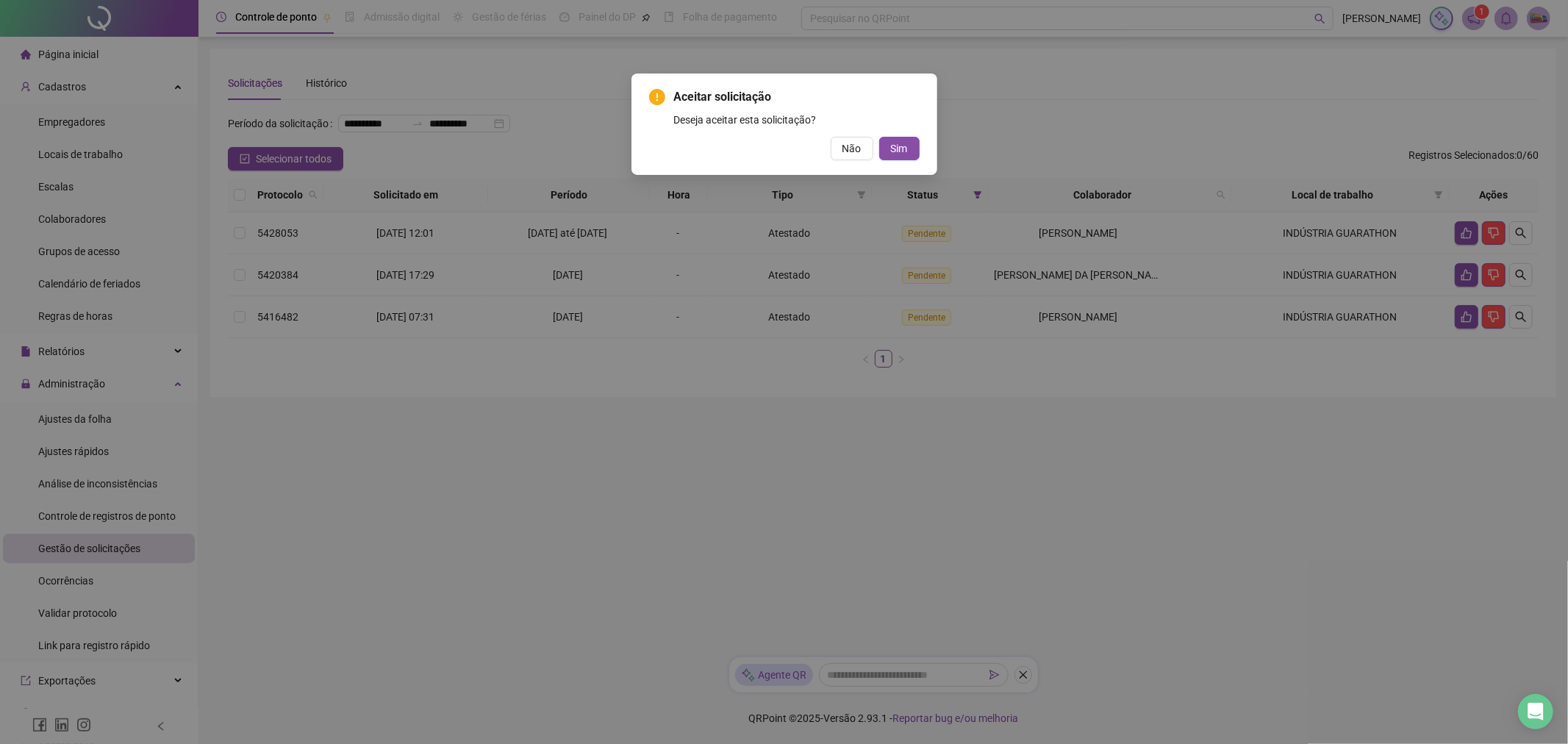
click at [849, 155] on span "Não" at bounding box center [852, 148] width 19 height 16
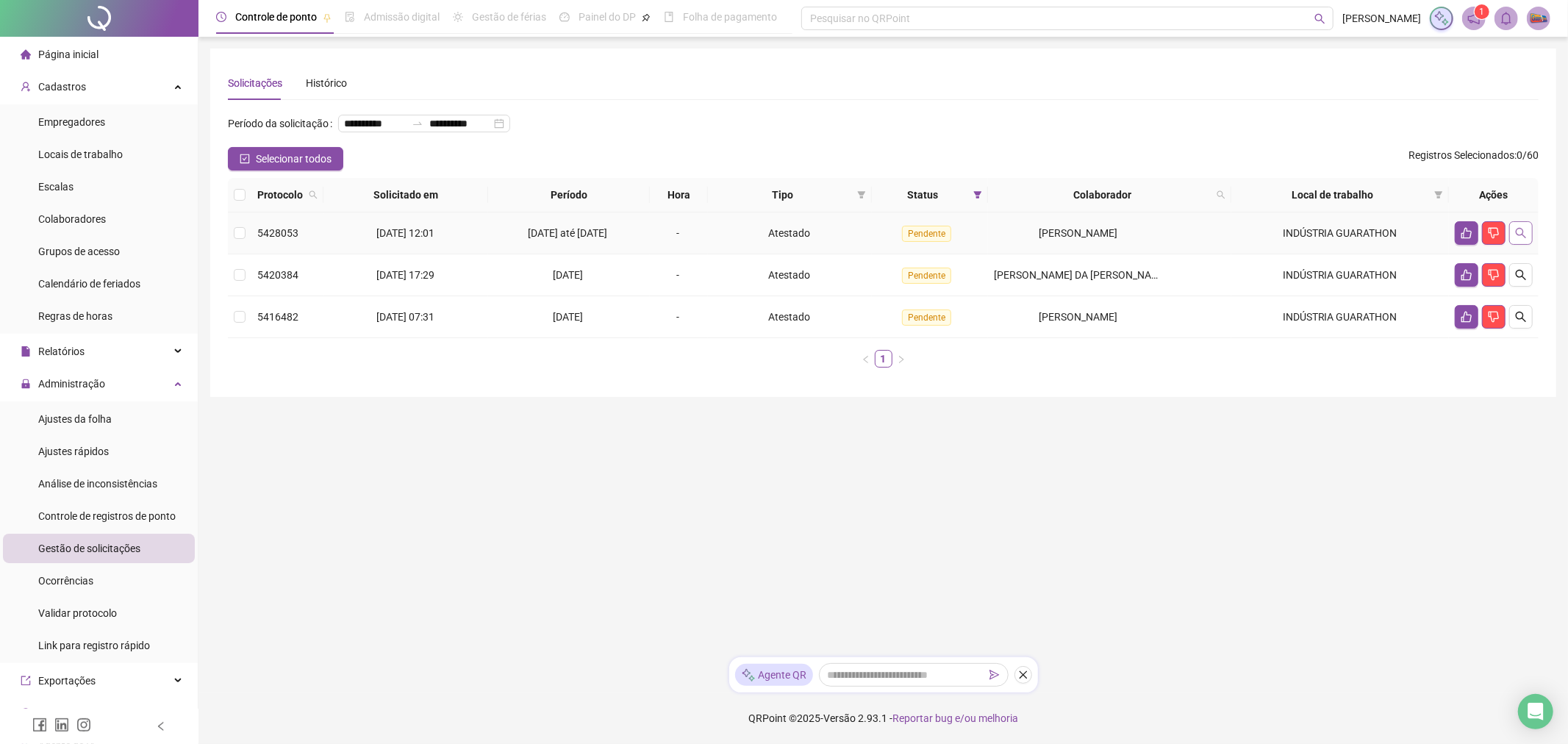
click at [1526, 236] on icon "search" at bounding box center [1521, 233] width 12 height 12
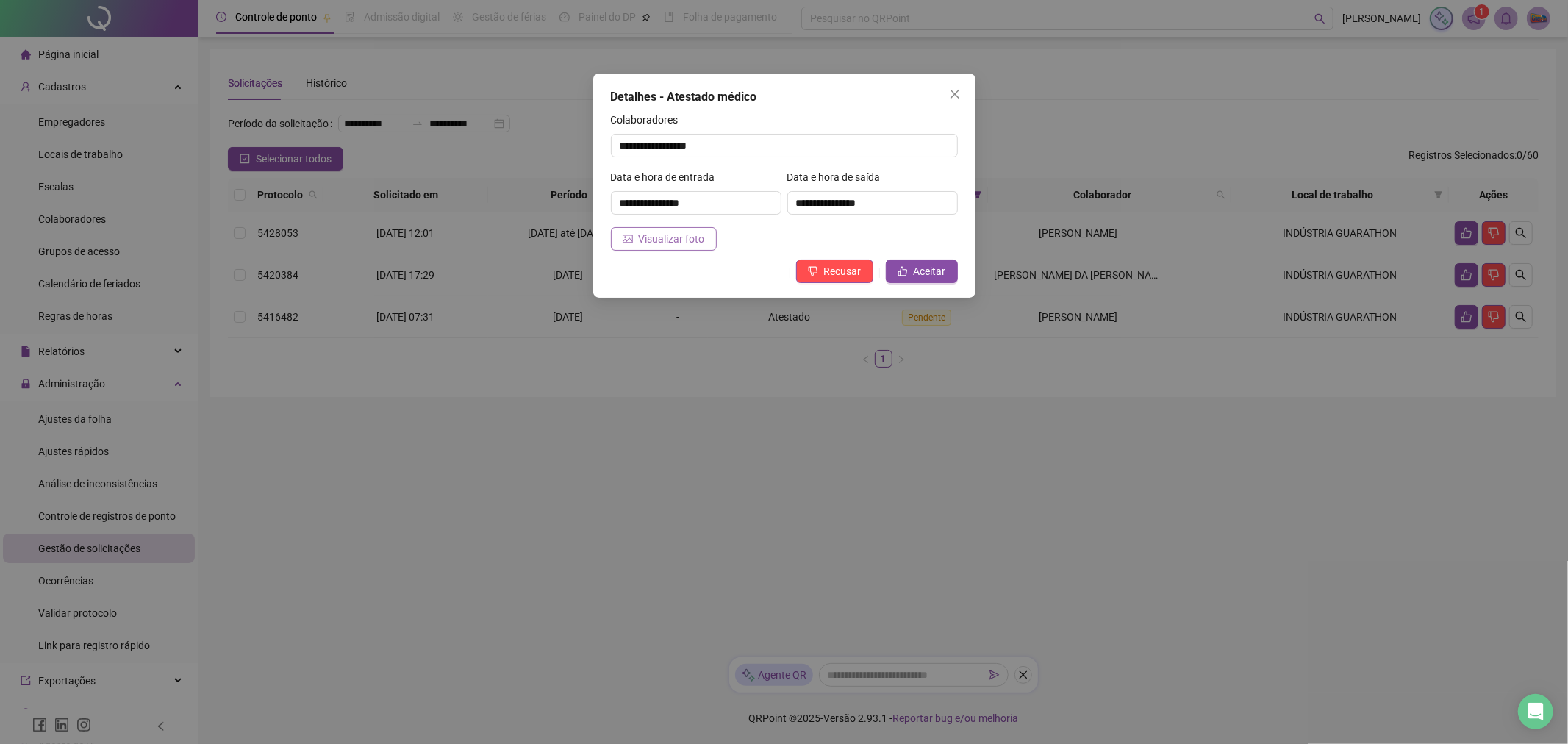
click at [669, 245] on span "Visualizar foto" at bounding box center [671, 238] width 66 height 16
click at [934, 276] on span "Aceitar" at bounding box center [929, 271] width 33 height 16
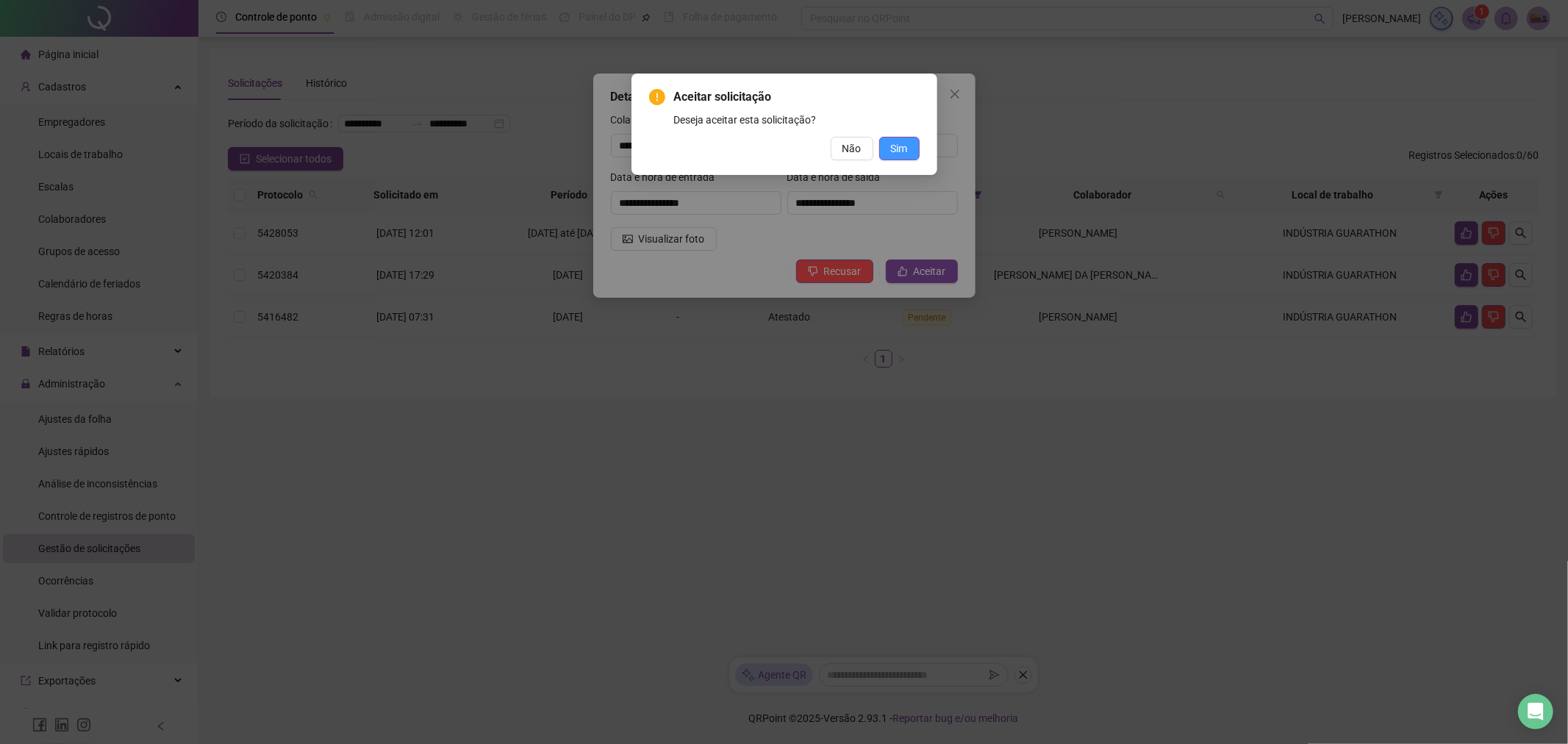
click at [902, 150] on span "Sim" at bounding box center [899, 148] width 17 height 16
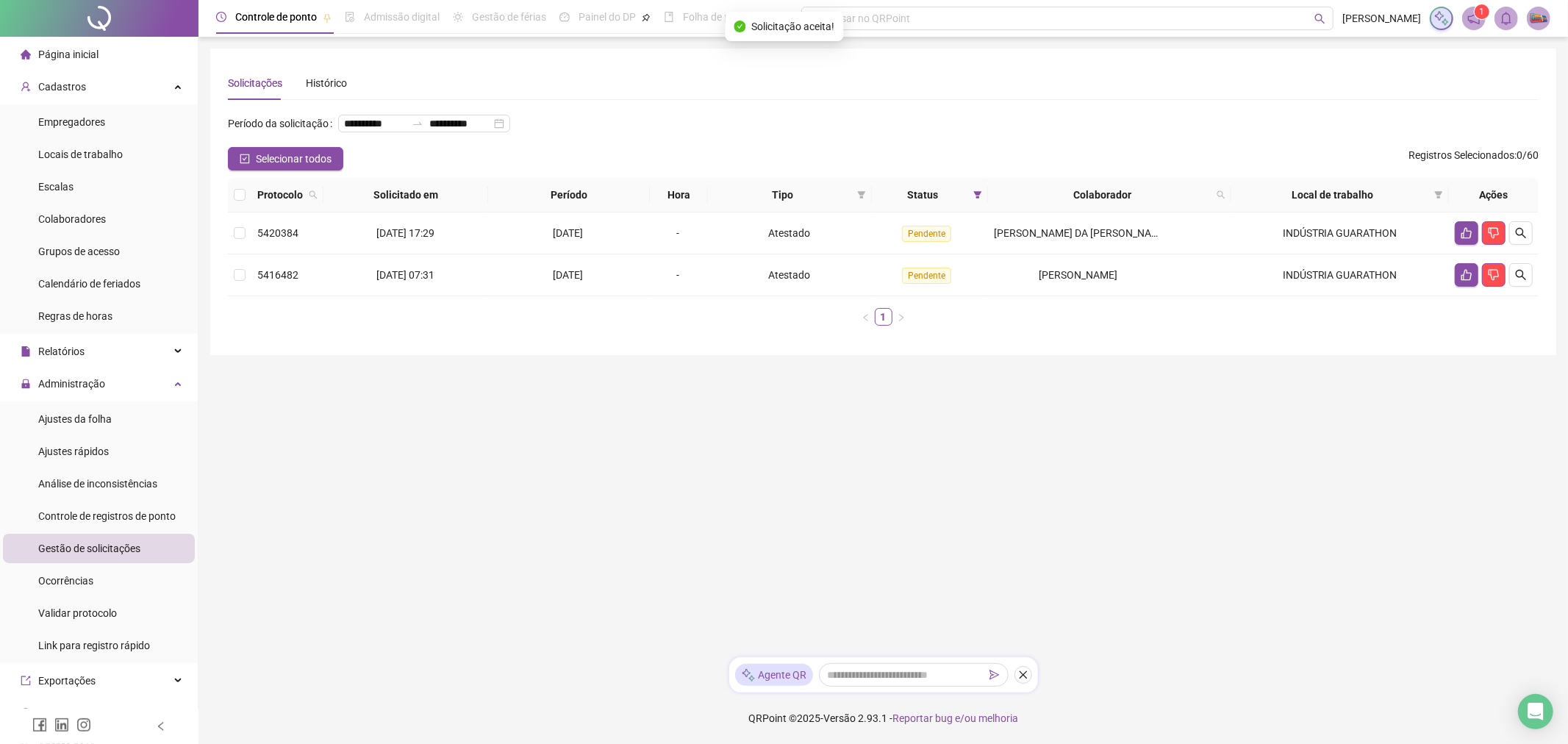
click at [1149, 368] on main "**********" at bounding box center [883, 347] width 1347 height 597
click at [1520, 232] on icon "search" at bounding box center [1521, 233] width 12 height 12
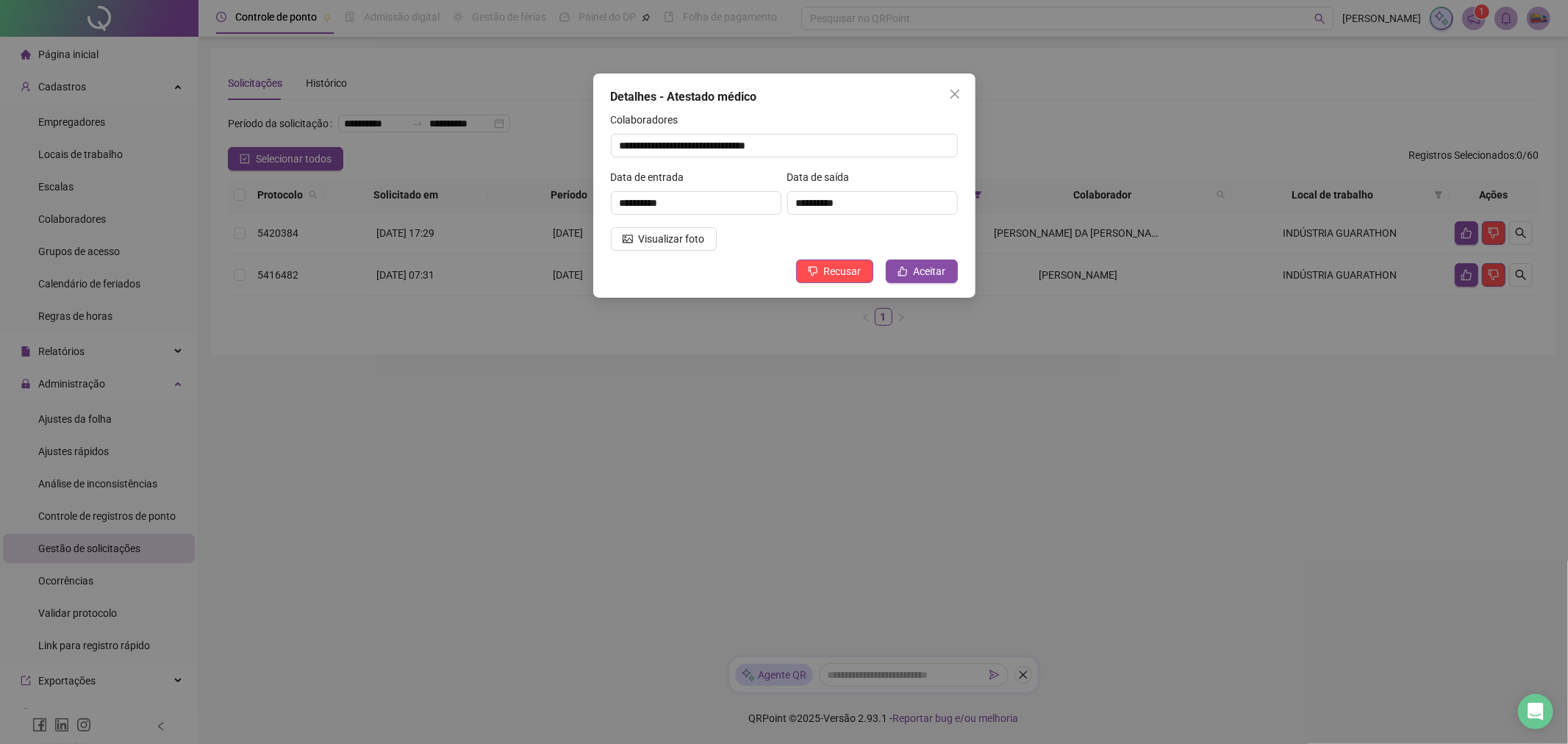
drag, startPoint x: 949, startPoint y: 92, endPoint x: 1206, endPoint y: 107, distance: 257.4
click at [949, 91] on icon "close" at bounding box center [955, 94] width 12 height 12
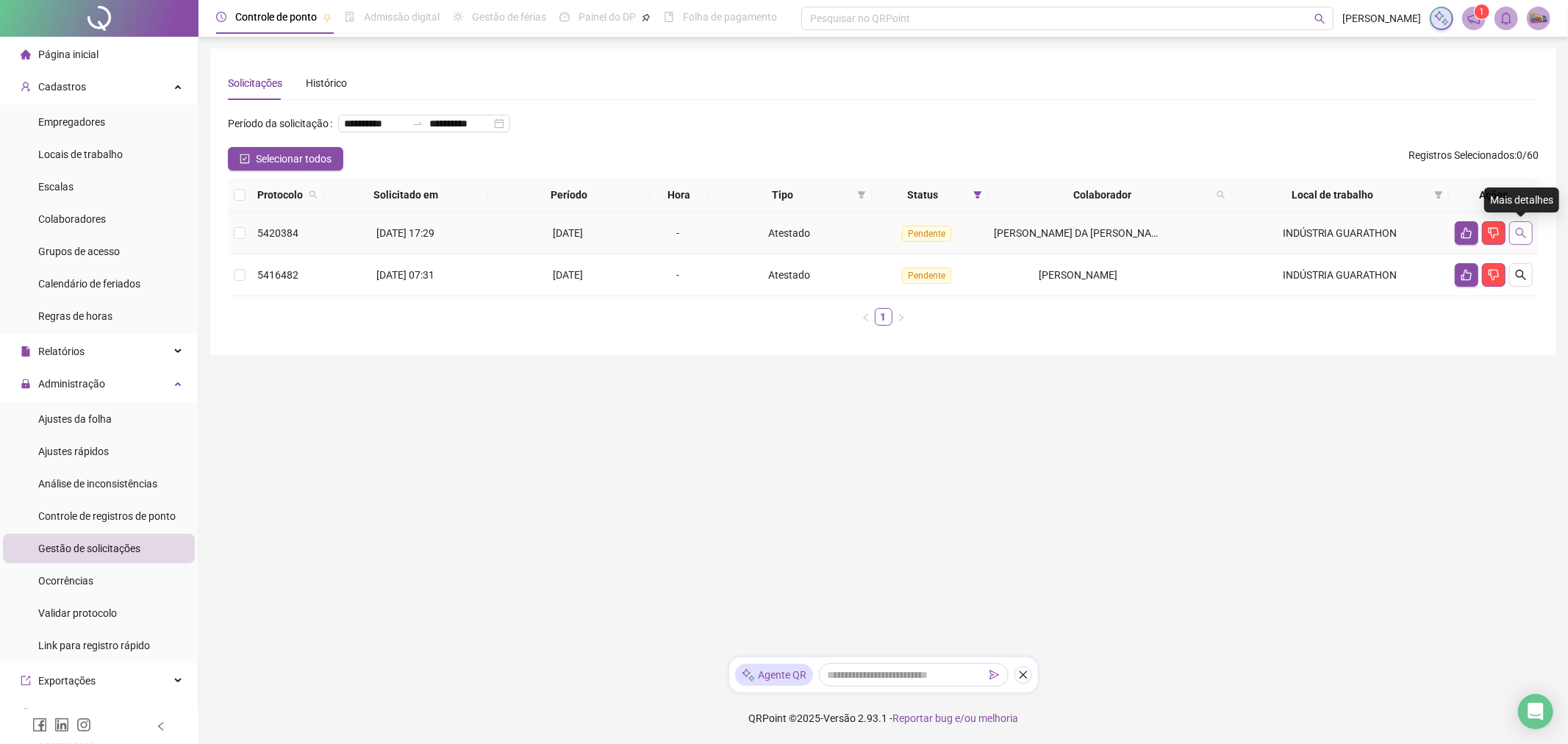
click at [1518, 232] on icon "search" at bounding box center [1521, 233] width 12 height 12
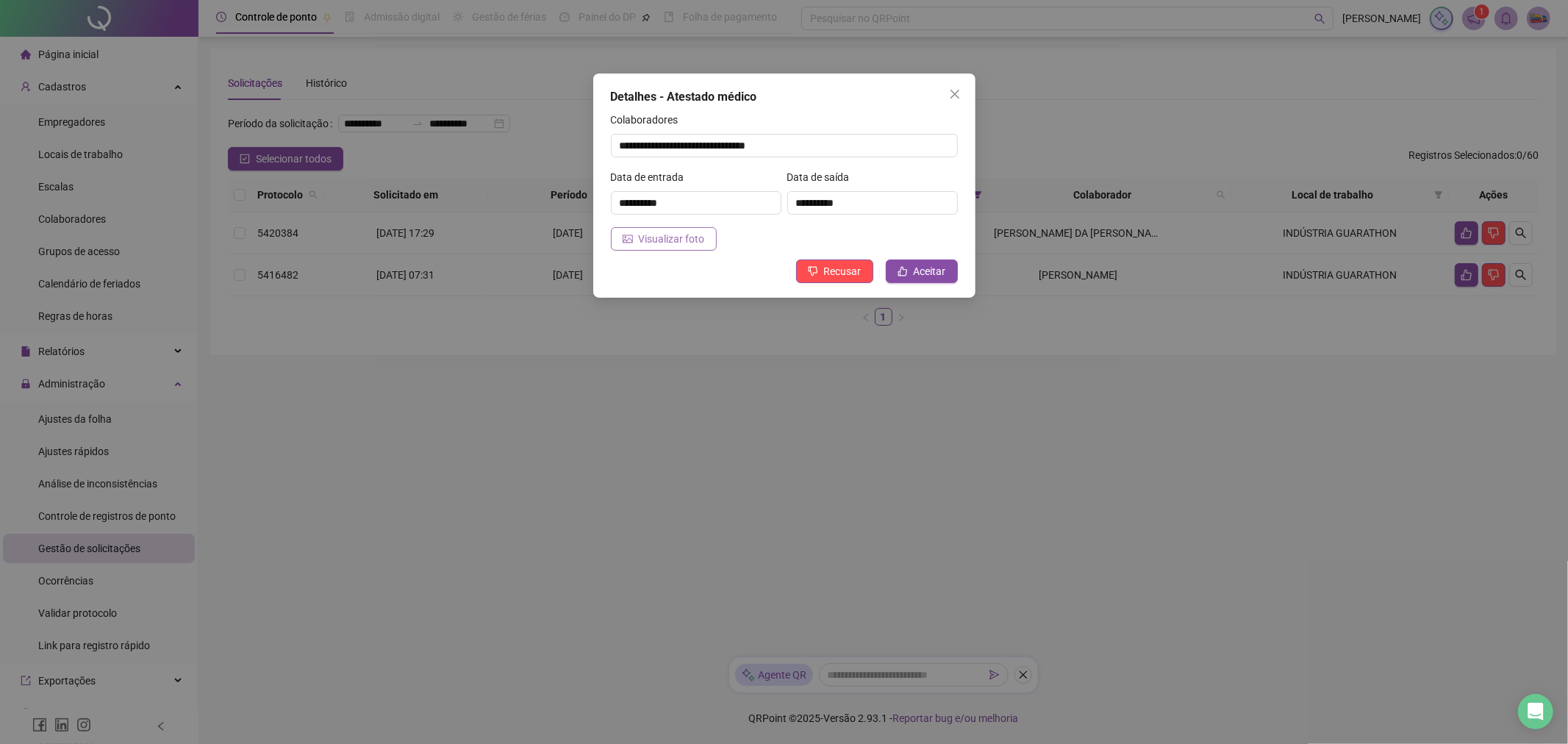
click at [659, 247] on span "Visualizar foto" at bounding box center [671, 238] width 66 height 16
click at [644, 232] on span "Visualizar foto" at bounding box center [671, 238] width 66 height 16
click at [947, 272] on button "Aceitar" at bounding box center [922, 272] width 72 height 23
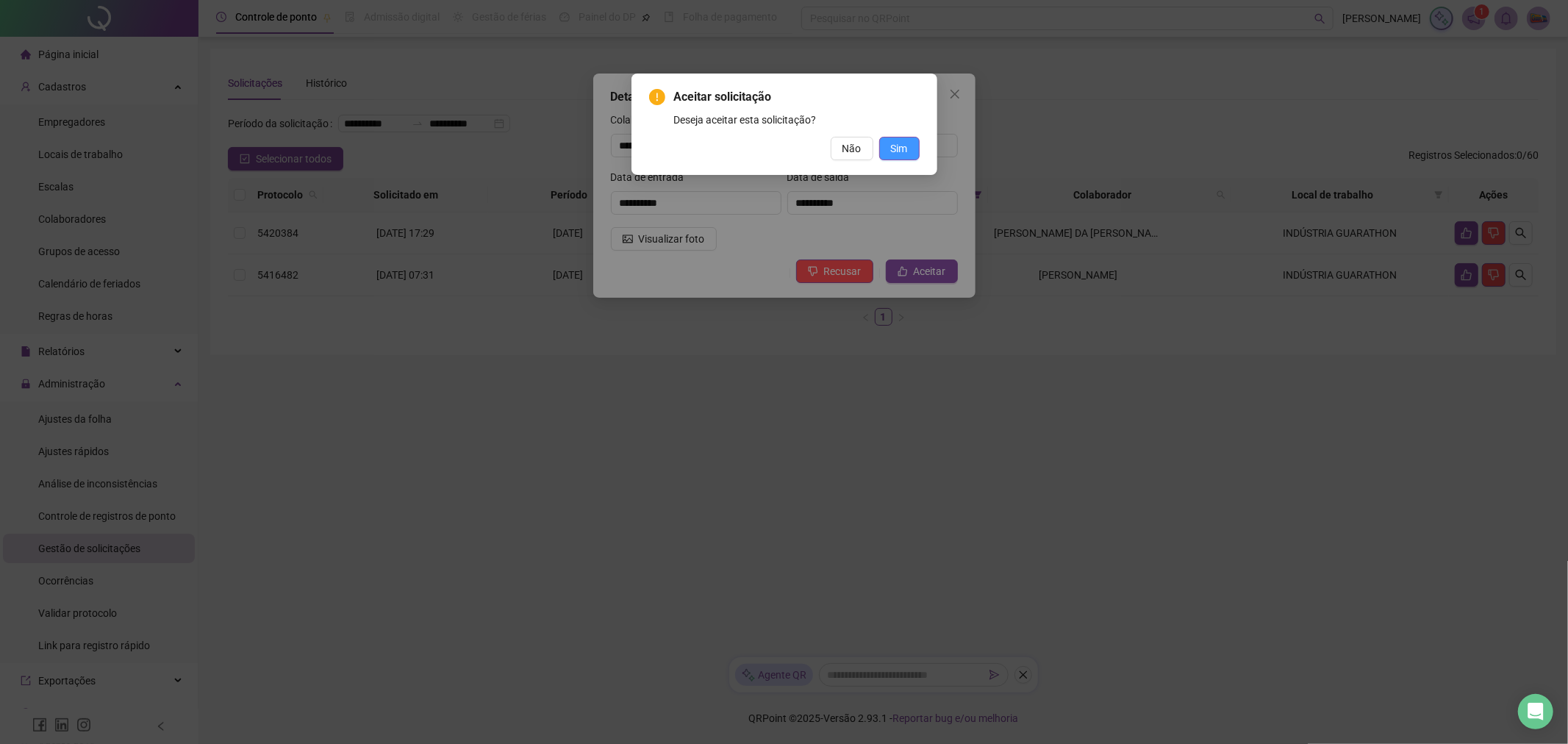
click at [898, 144] on span "Sim" at bounding box center [899, 148] width 17 height 16
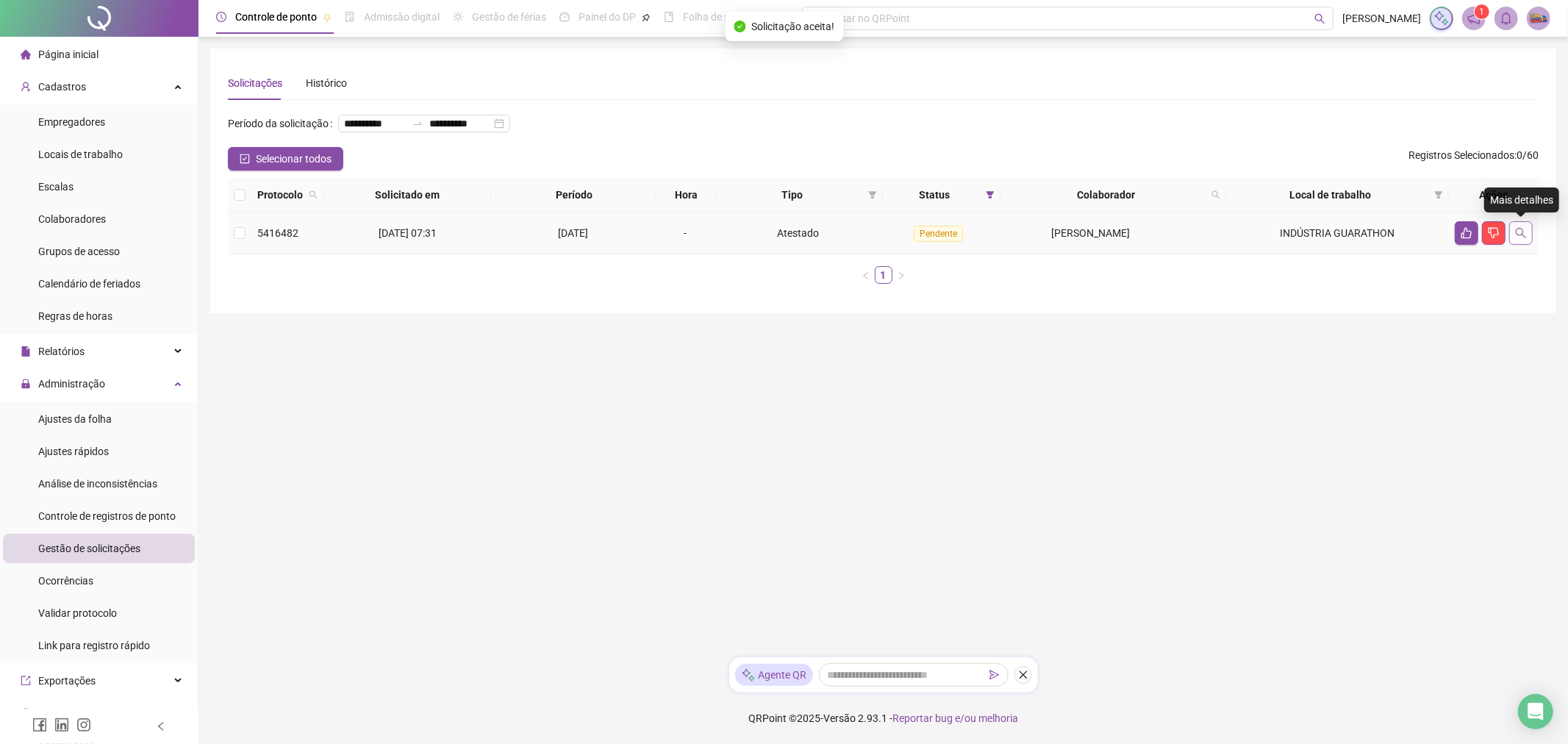
click at [1516, 231] on icon "search" at bounding box center [1521, 233] width 12 height 12
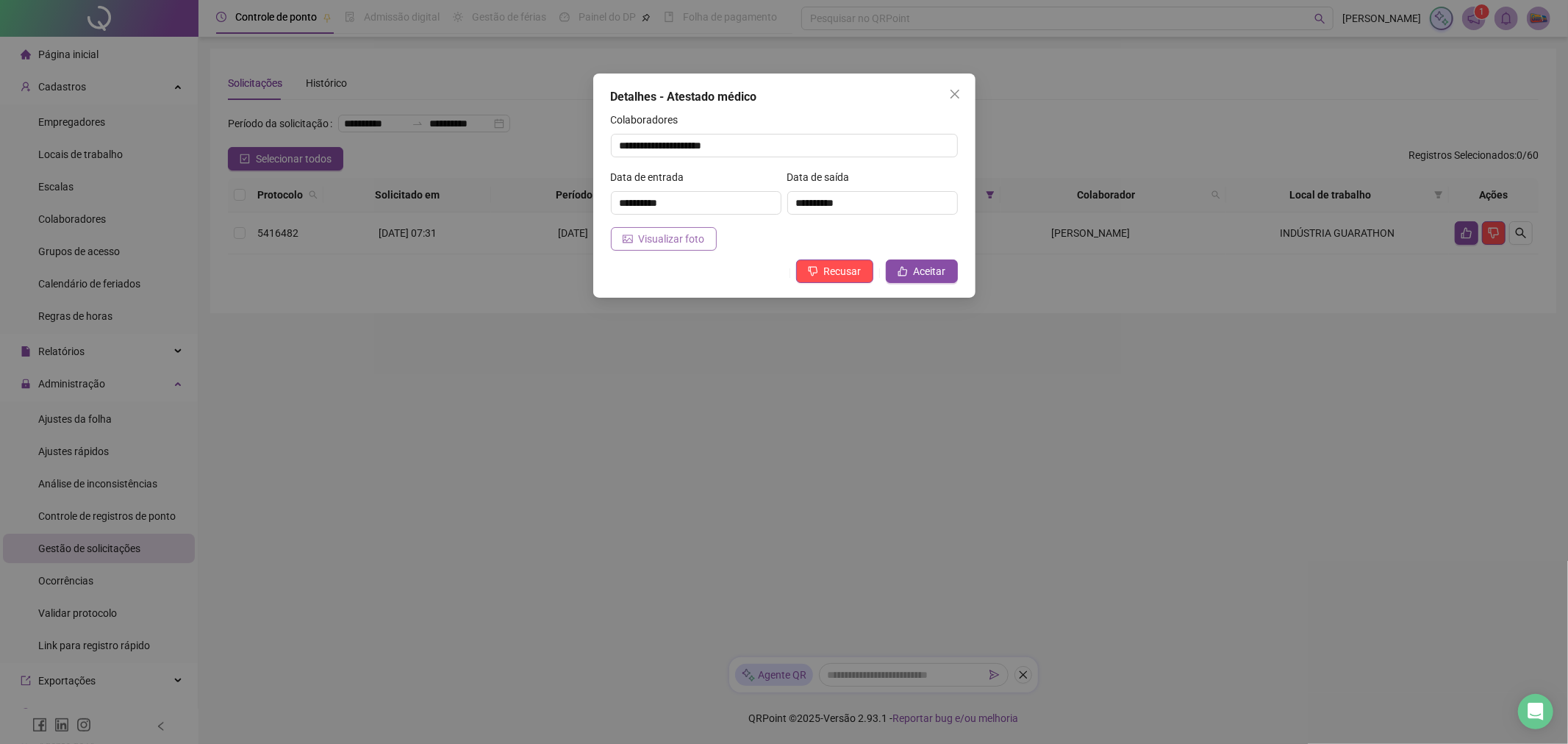
click at [647, 236] on span "Visualizar foto" at bounding box center [671, 238] width 66 height 16
click at [961, 272] on div "**********" at bounding box center [784, 186] width 382 height 224
click at [937, 268] on span "Aceitar" at bounding box center [929, 271] width 33 height 16
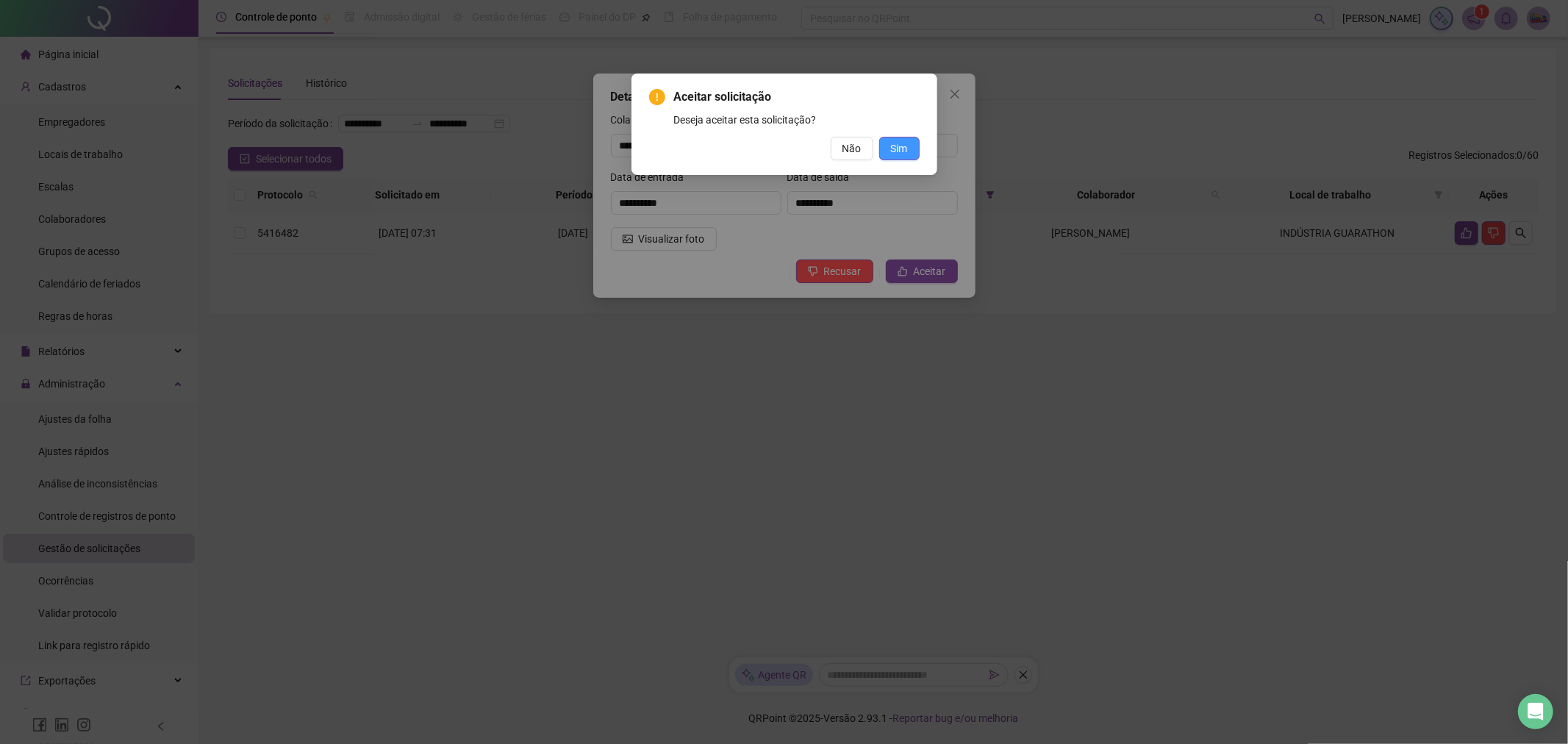
click at [885, 144] on button "Sim" at bounding box center [899, 149] width 40 height 23
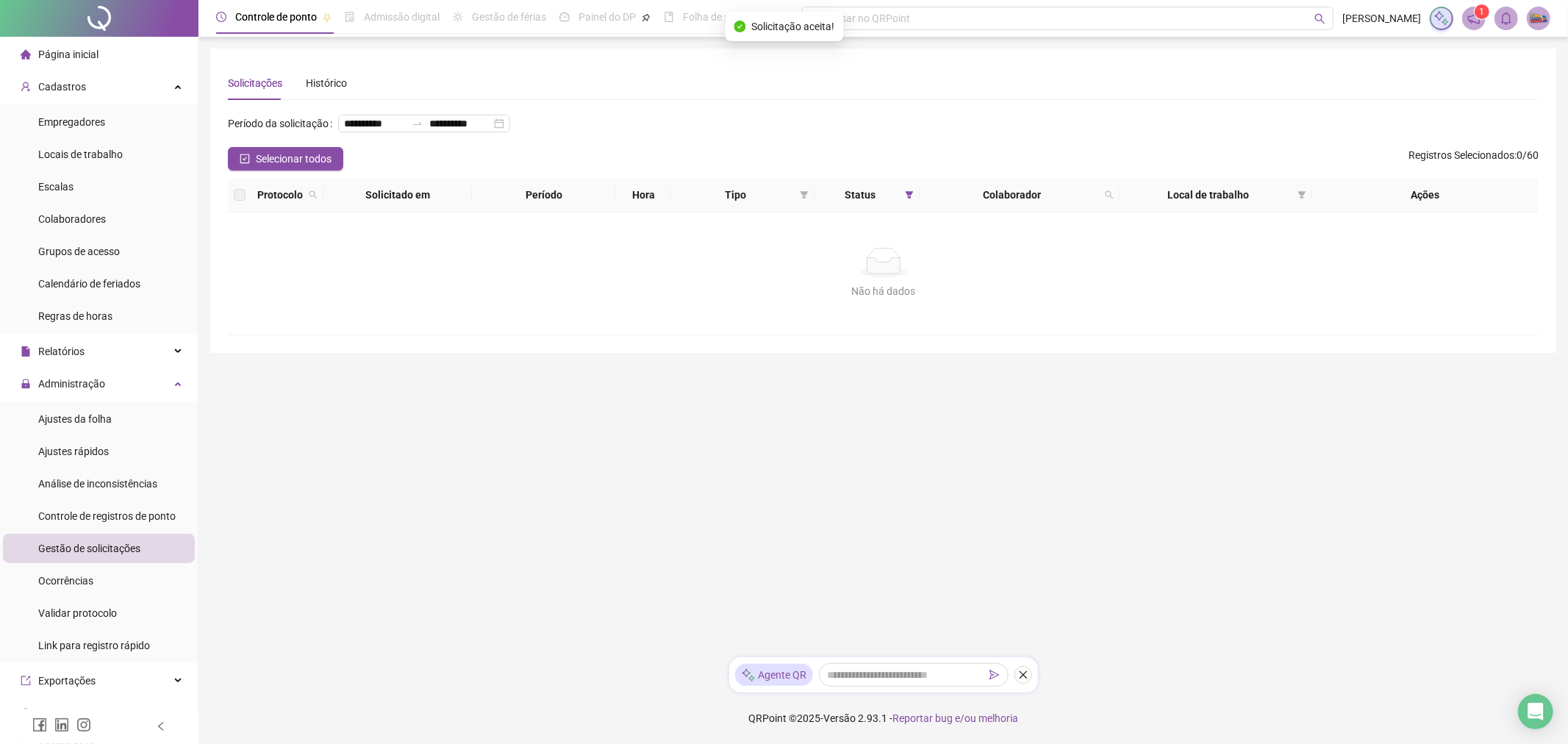
drag, startPoint x: 79, startPoint y: 53, endPoint x: 171, endPoint y: 1, distance: 105.7
click at [79, 52] on span "Página inicial" at bounding box center [69, 54] width 60 height 12
